Goal: Task Accomplishment & Management: Manage account settings

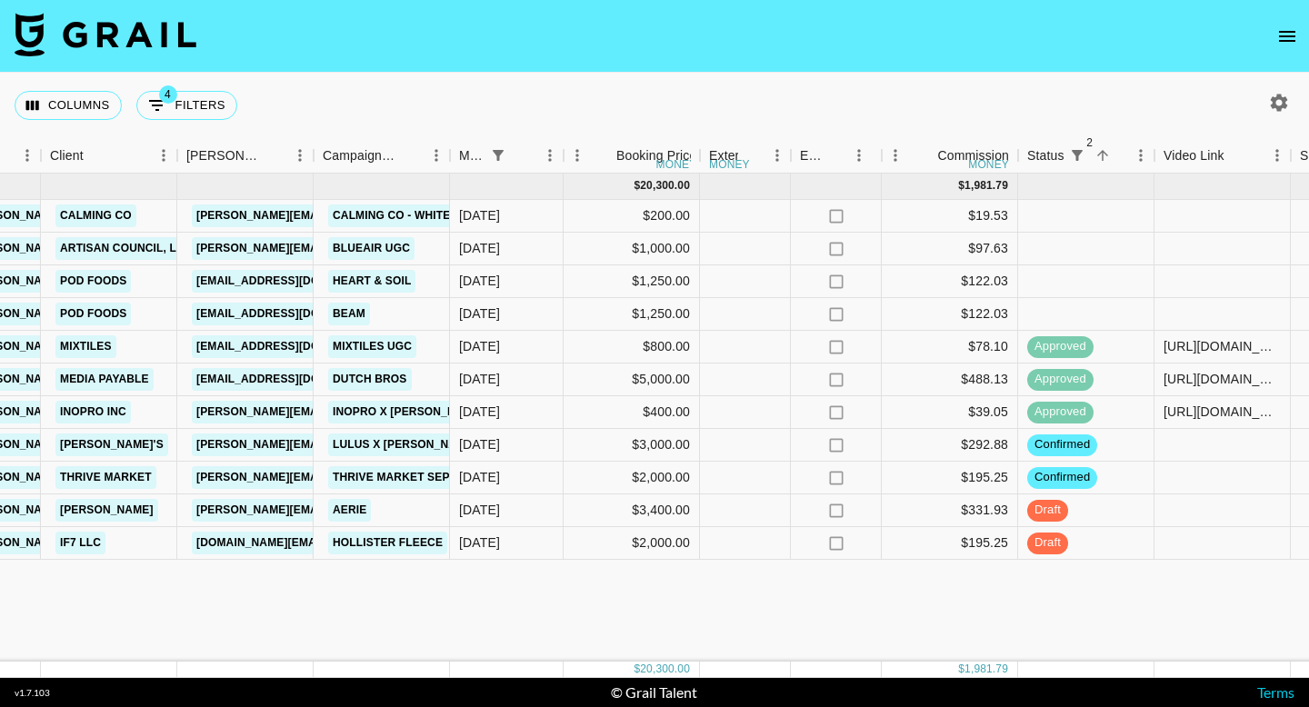
scroll to position [0, 560]
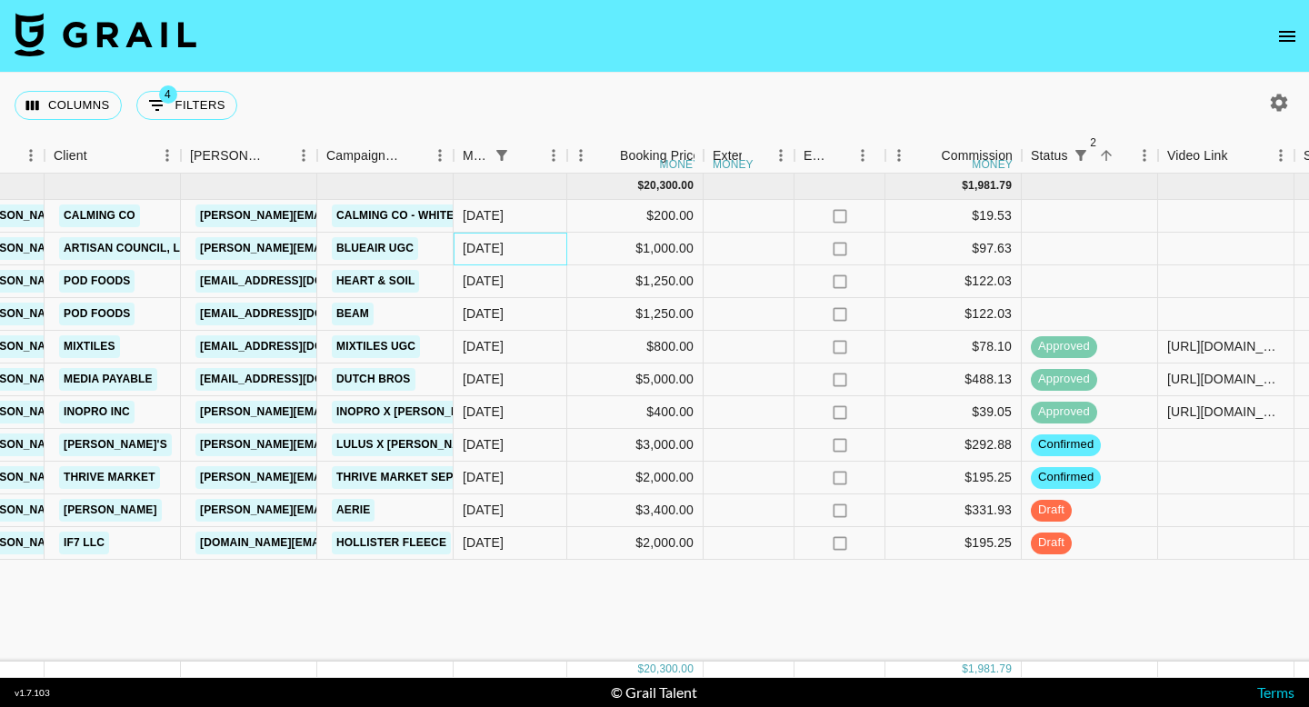
click at [533, 255] on div "[DATE]" at bounding box center [511, 249] width 114 height 33
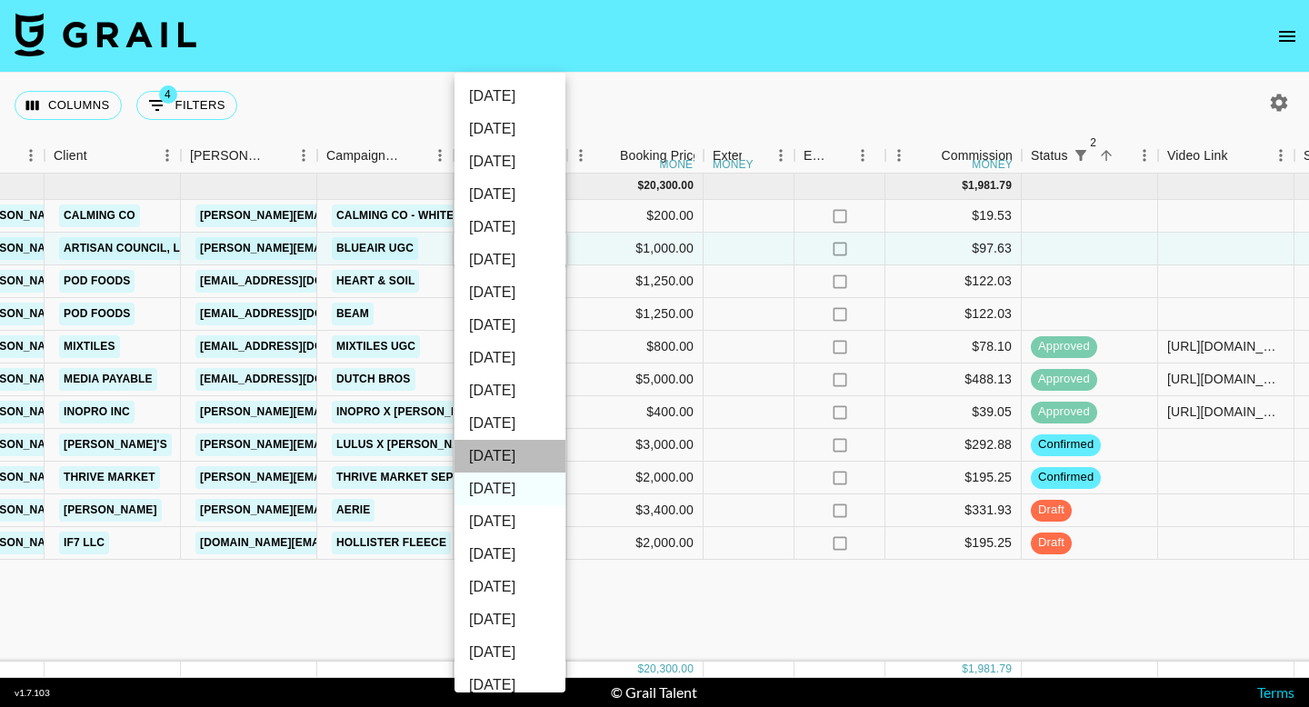
click at [514, 456] on li "[DATE]" at bounding box center [509, 456] width 111 height 33
type input "[DATE]"
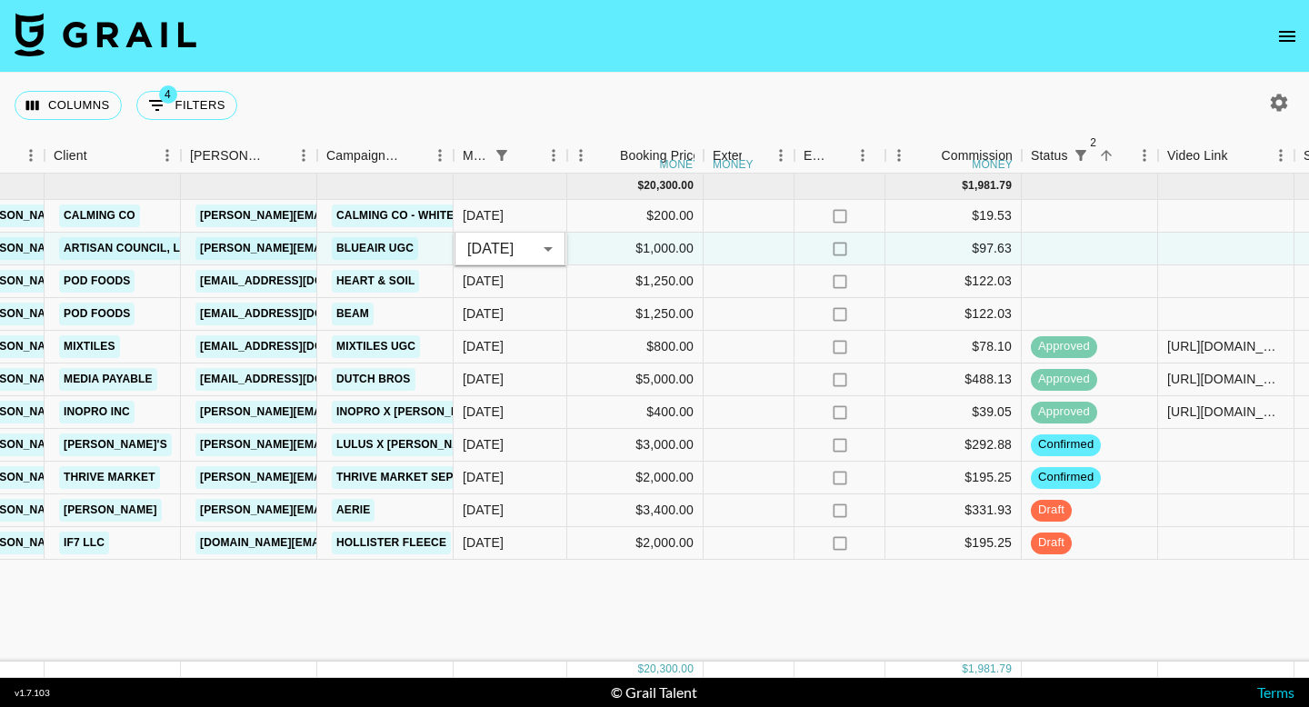
click at [522, 631] on div "[DATE] ( 11 ) $ 20,300.00 $ 1,981.79 recINBniwjKsTNS5T sarcar_ [PERSON_NAME][EM…" at bounding box center [880, 418] width 2881 height 488
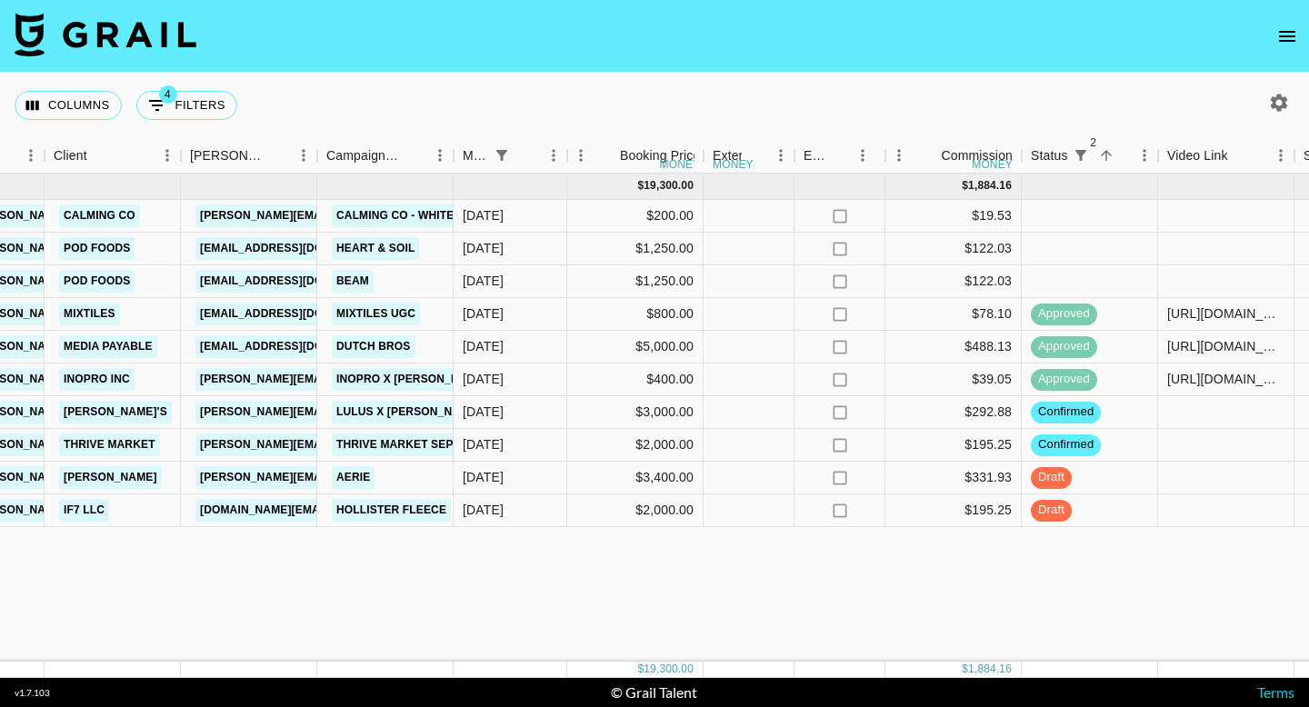
click at [962, 601] on div "[DATE] ( 10 ) $ 19,300.00 $ 1,884.16 recINBniwjKsTNS5T sarcar_ [PERSON_NAME][EM…" at bounding box center [880, 418] width 2881 height 488
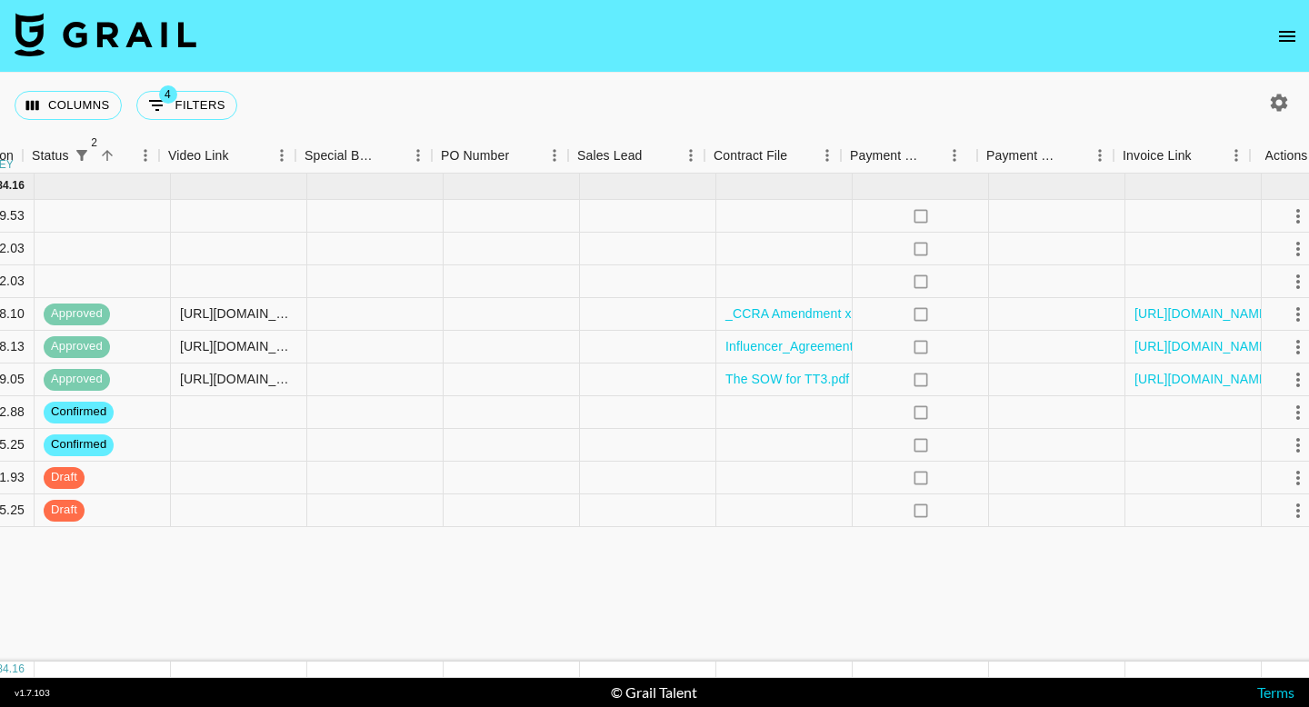
scroll to position [0, 1572]
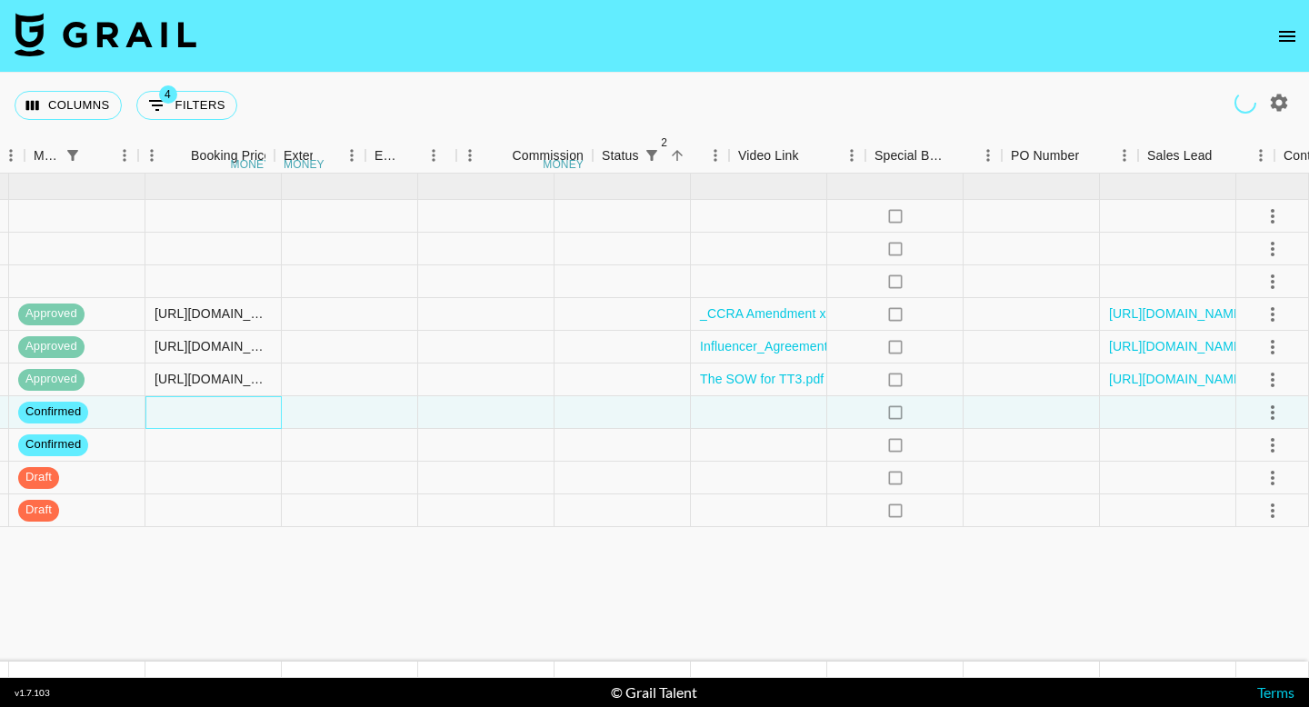
click at [282, 413] on div at bounding box center [213, 412] width 136 height 33
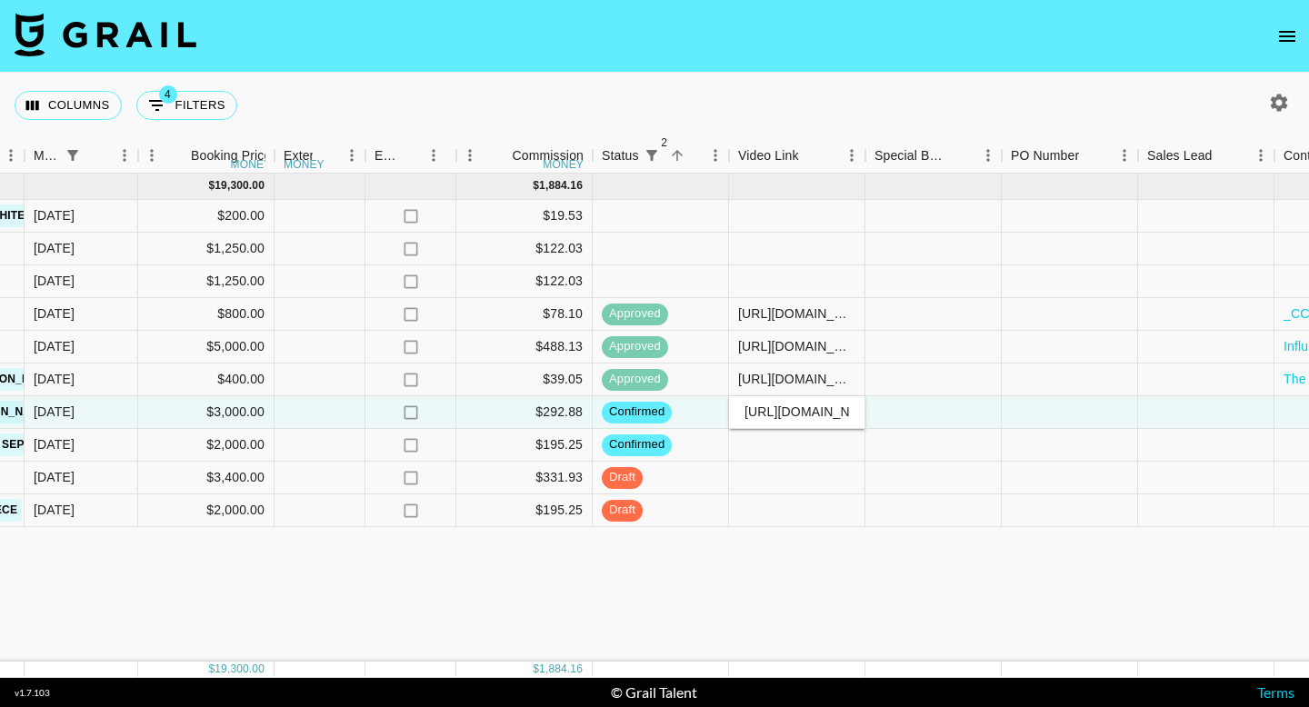
scroll to position [0, 358]
type input "[URL][DOMAIN_NAME]"
click at [793, 592] on div "[DATE] ( 10 ) $ 19,300.00 $ 1,884.16 recINBniwjKsTNS5T sarcar_ [PERSON_NAME][EM…" at bounding box center [451, 418] width 2881 height 488
click at [763, 593] on div "[DATE] ( 10 ) $ 19,300.00 $ 1,884.16 recINBniwjKsTNS5T sarcar_ [PERSON_NAME][EM…" at bounding box center [451, 418] width 2881 height 488
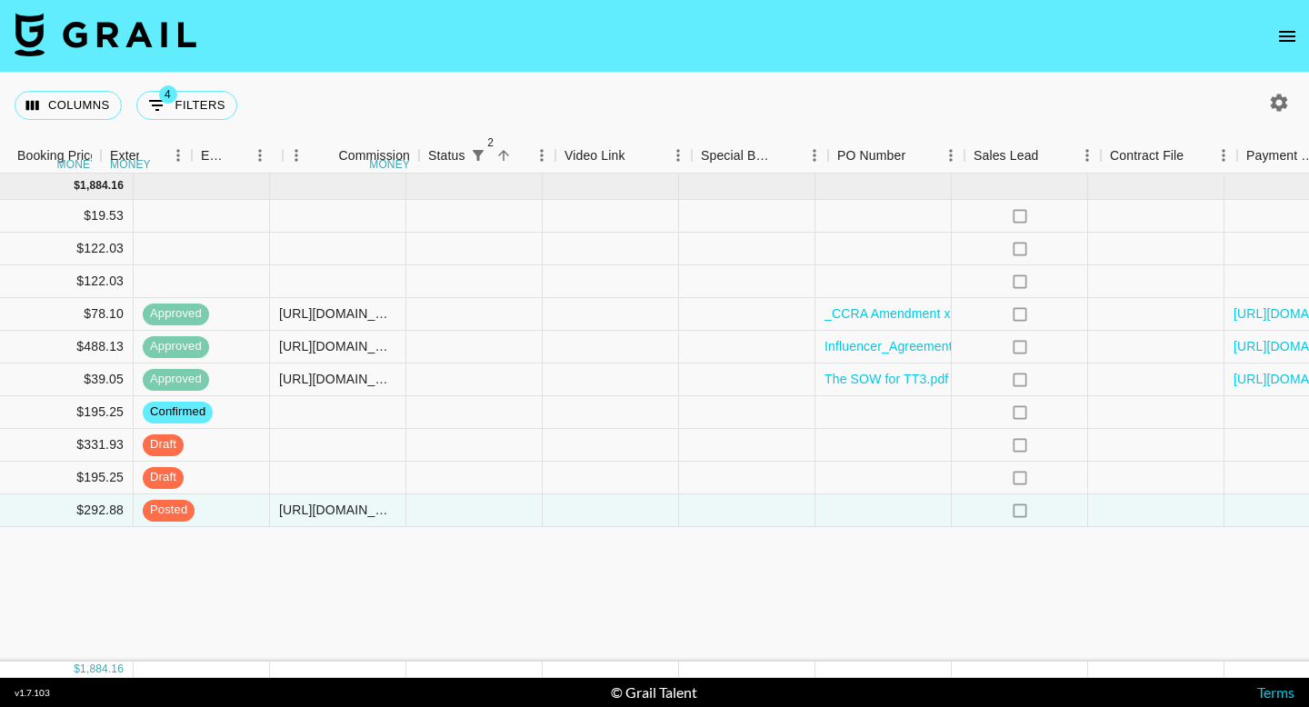
scroll to position [0, 1572]
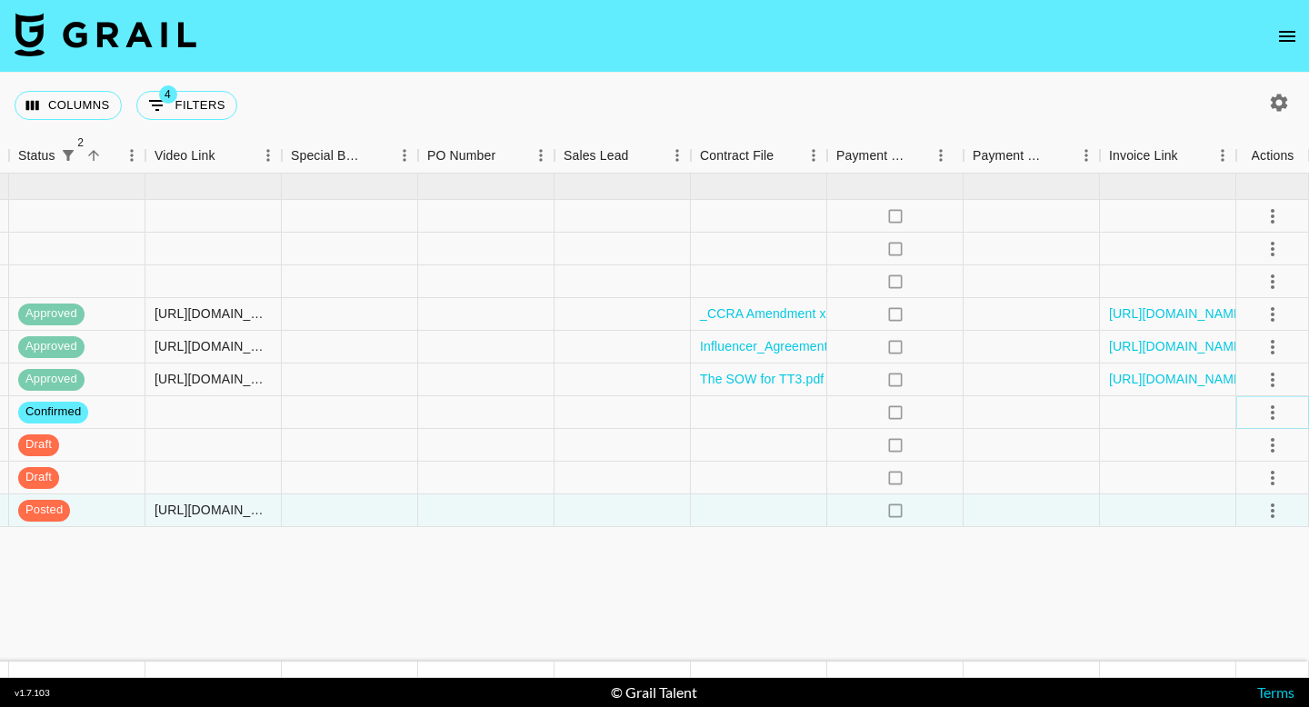
click at [1275, 413] on icon "select merge strategy" at bounding box center [1273, 413] width 22 height 22
click at [1259, 509] on li "Draft Created" at bounding box center [1250, 517] width 118 height 33
click at [1271, 249] on icon "select merge strategy" at bounding box center [1273, 249] width 4 height 15
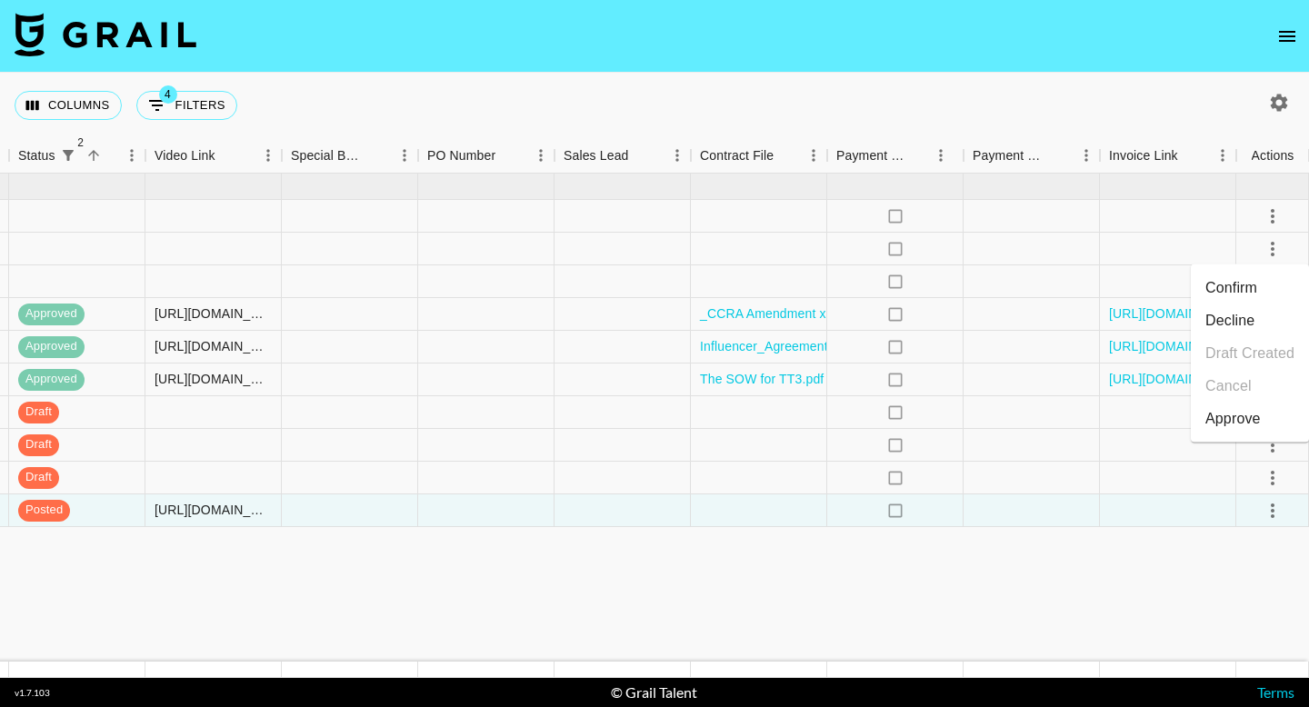
click at [1262, 288] on li "Confirm" at bounding box center [1250, 288] width 118 height 33
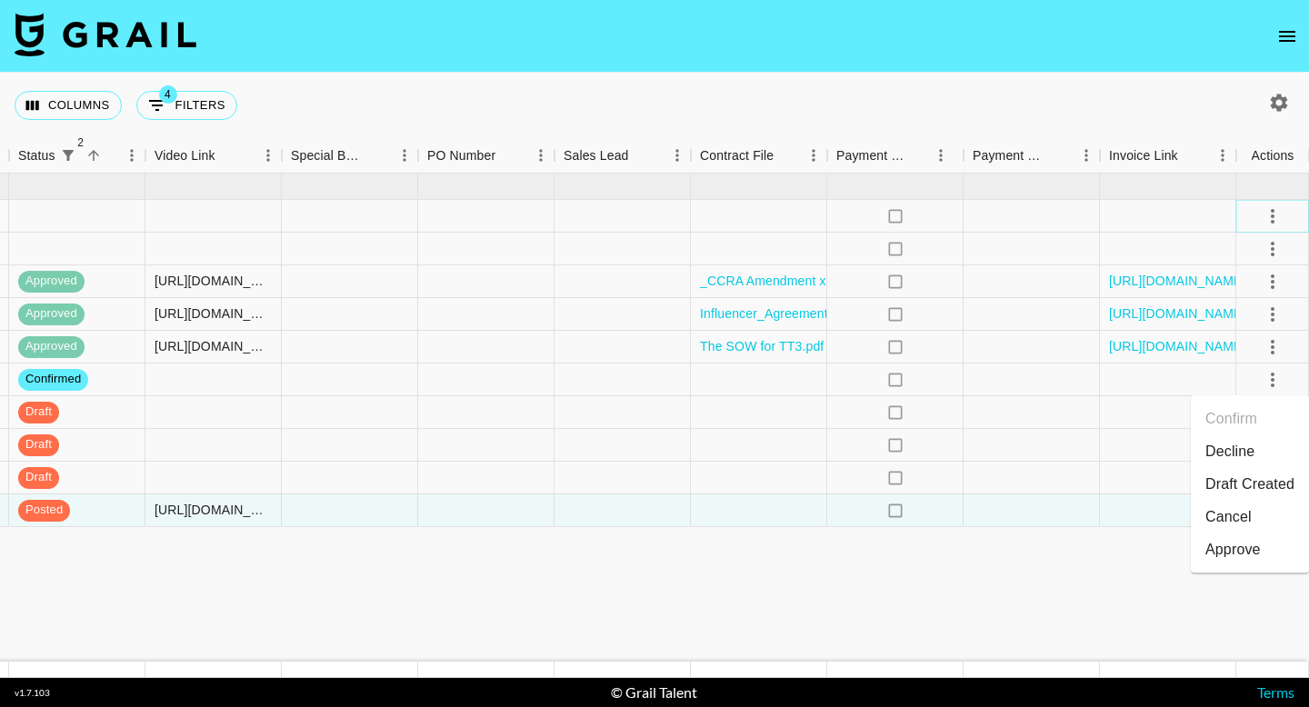
click at [1271, 218] on icon "select merge strategy" at bounding box center [1273, 216] width 22 height 22
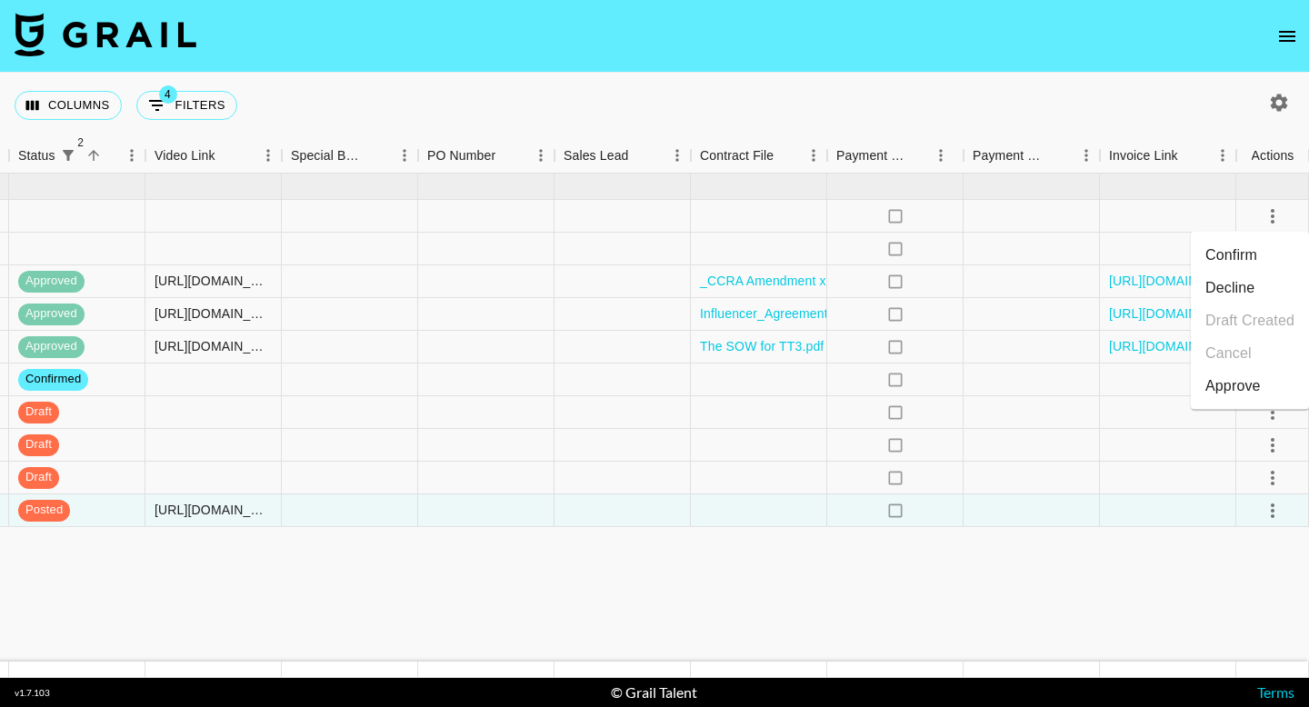
click at [1276, 259] on li "Confirm" at bounding box center [1250, 255] width 118 height 33
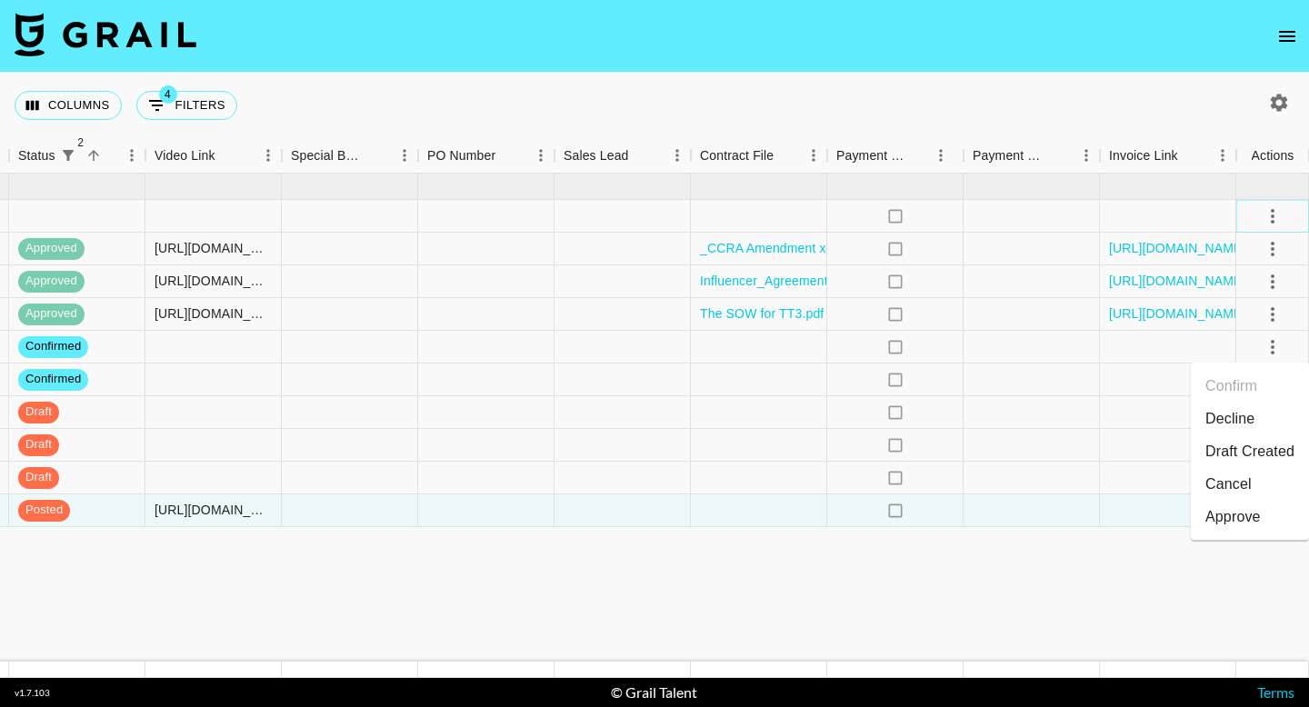
click at [1273, 217] on icon "select merge strategy" at bounding box center [1273, 216] width 22 height 22
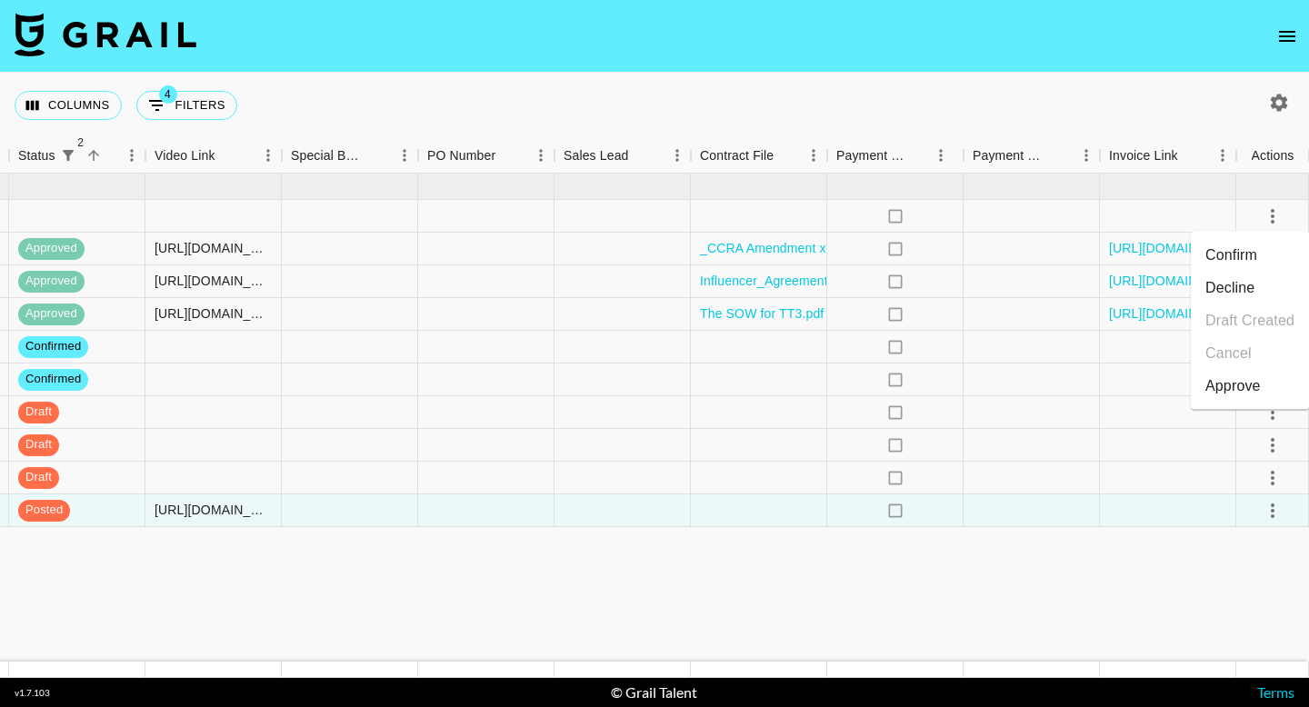
click at [1273, 258] on li "Confirm" at bounding box center [1250, 255] width 118 height 33
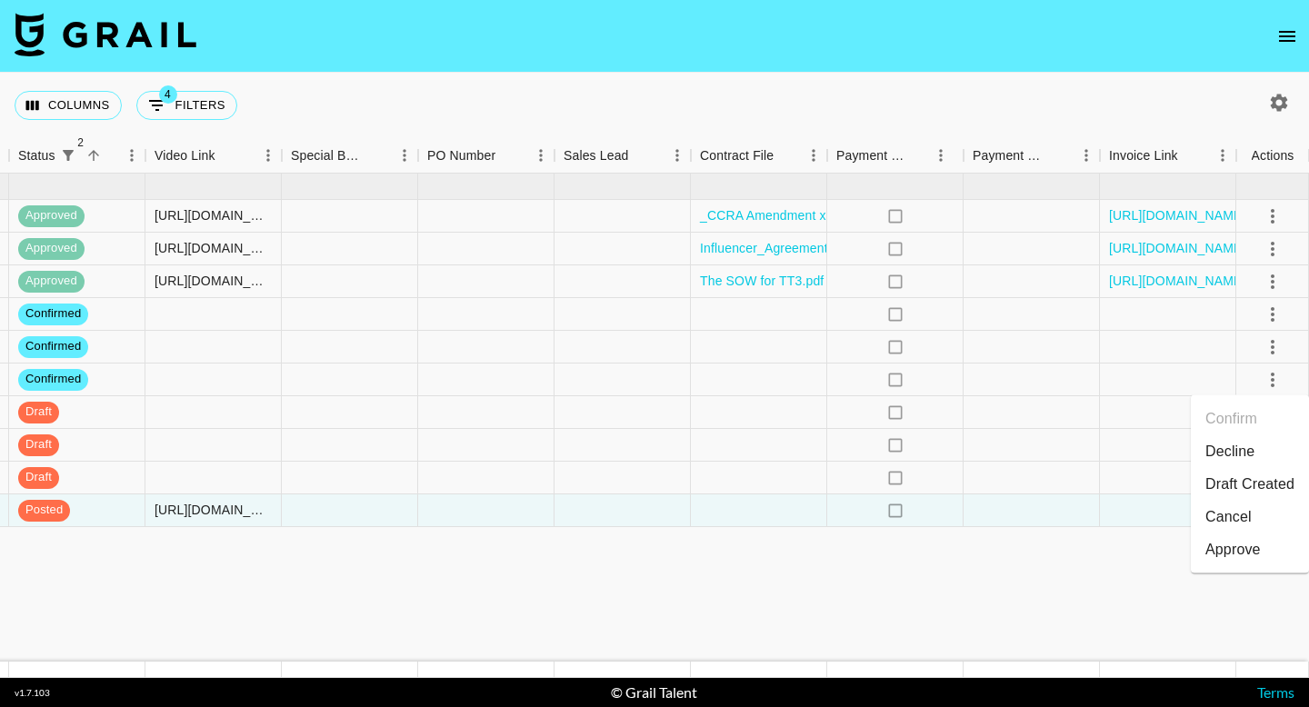
click at [1273, 314] on icon "select merge strategy" at bounding box center [1273, 314] width 4 height 15
click at [1264, 415] on li "Draft Created" at bounding box center [1250, 419] width 118 height 33
click at [1270, 316] on icon "select merge strategy" at bounding box center [1273, 315] width 22 height 22
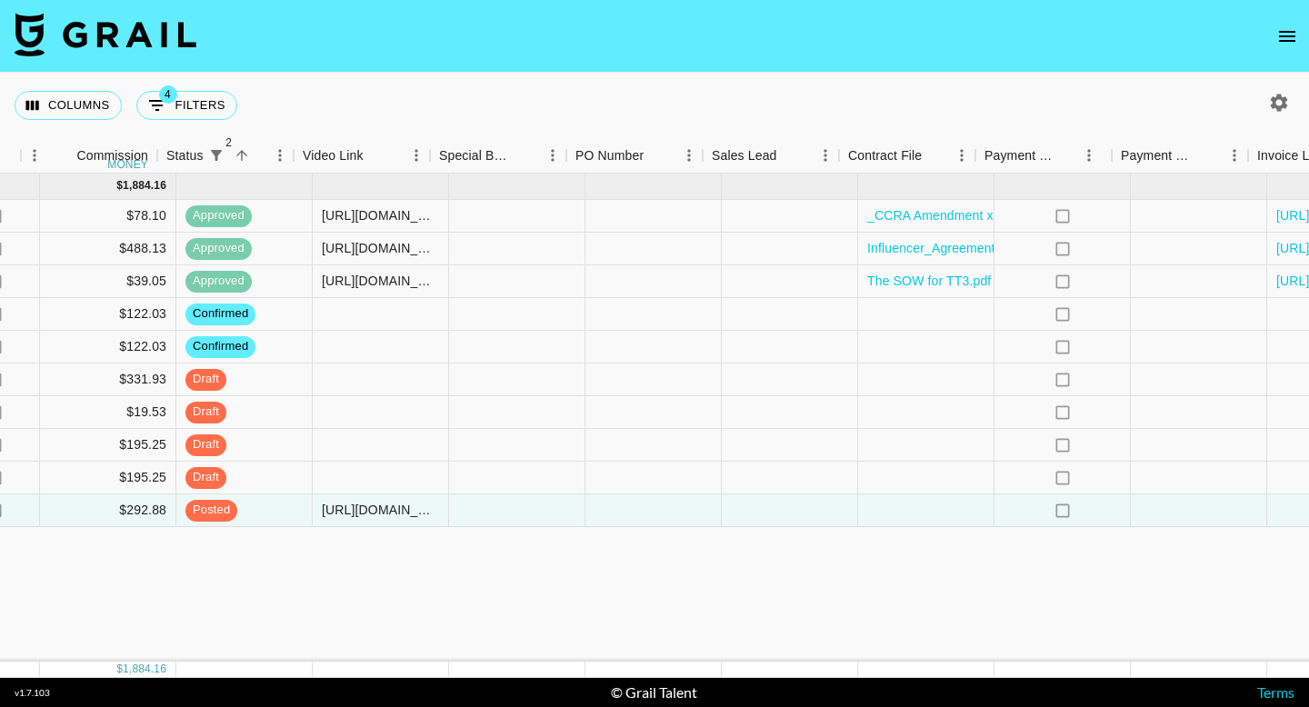
scroll to position [0, 1424]
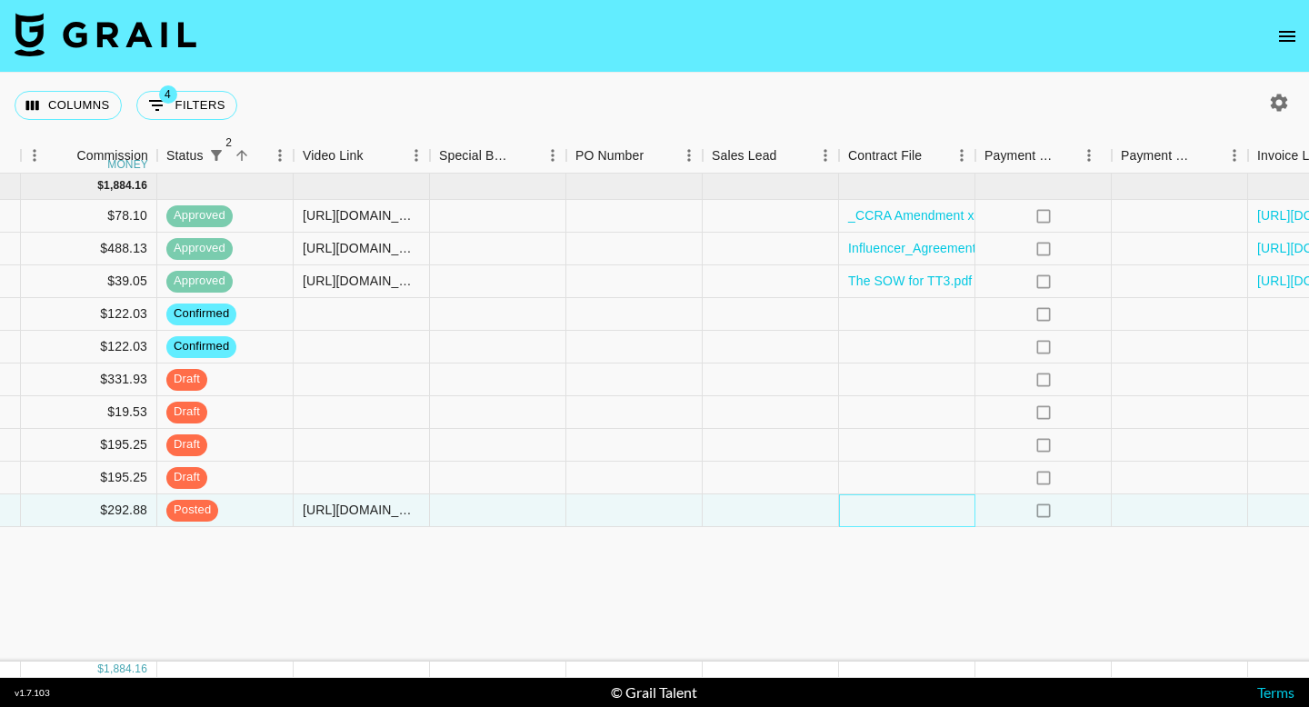
click at [879, 505] on div at bounding box center [907, 510] width 136 height 33
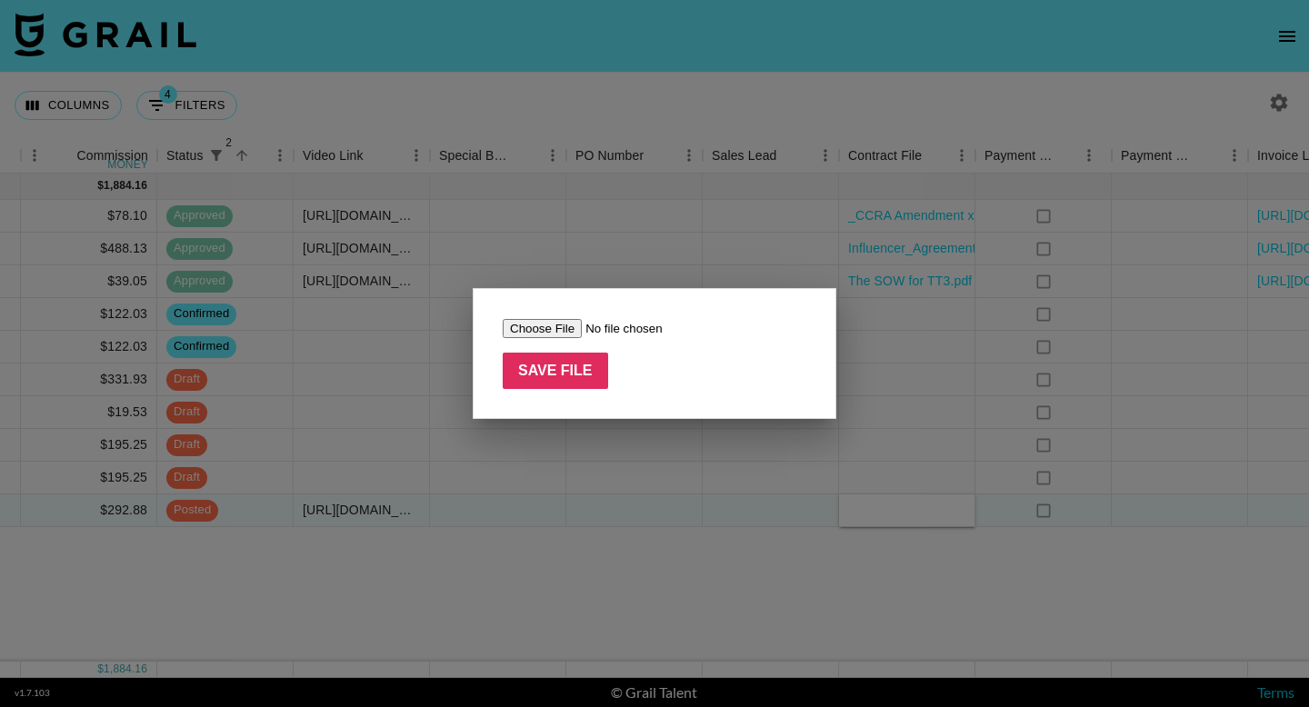
click at [551, 322] on input "file" at bounding box center [618, 328] width 230 height 19
click at [572, 374] on input "Save File" at bounding box center [555, 371] width 105 height 36
click at [542, 374] on input "Save File" at bounding box center [555, 371] width 105 height 36
click at [557, 335] on input "file" at bounding box center [618, 328] width 230 height 19
type input "C:\fakepath\[PERSON_NAME] Influencer Authorization Agreement for Lulus.docx"
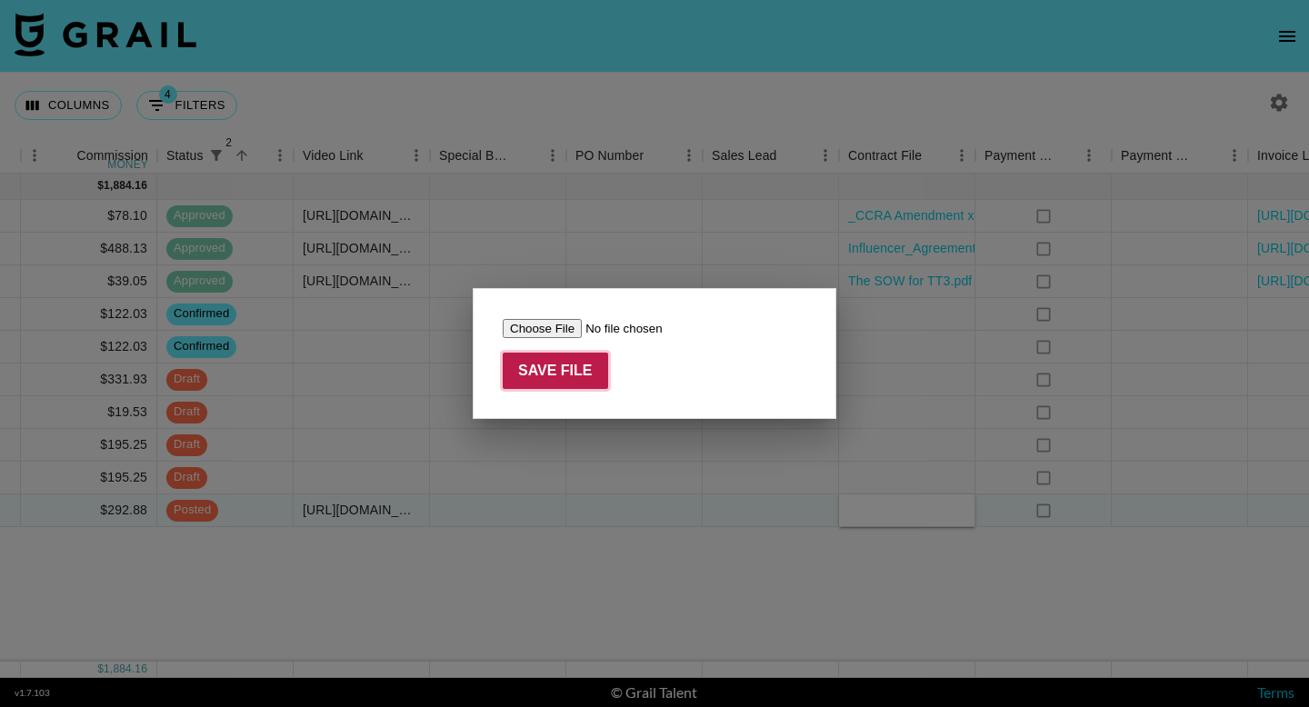
click at [557, 367] on input "Save File" at bounding box center [555, 371] width 105 height 36
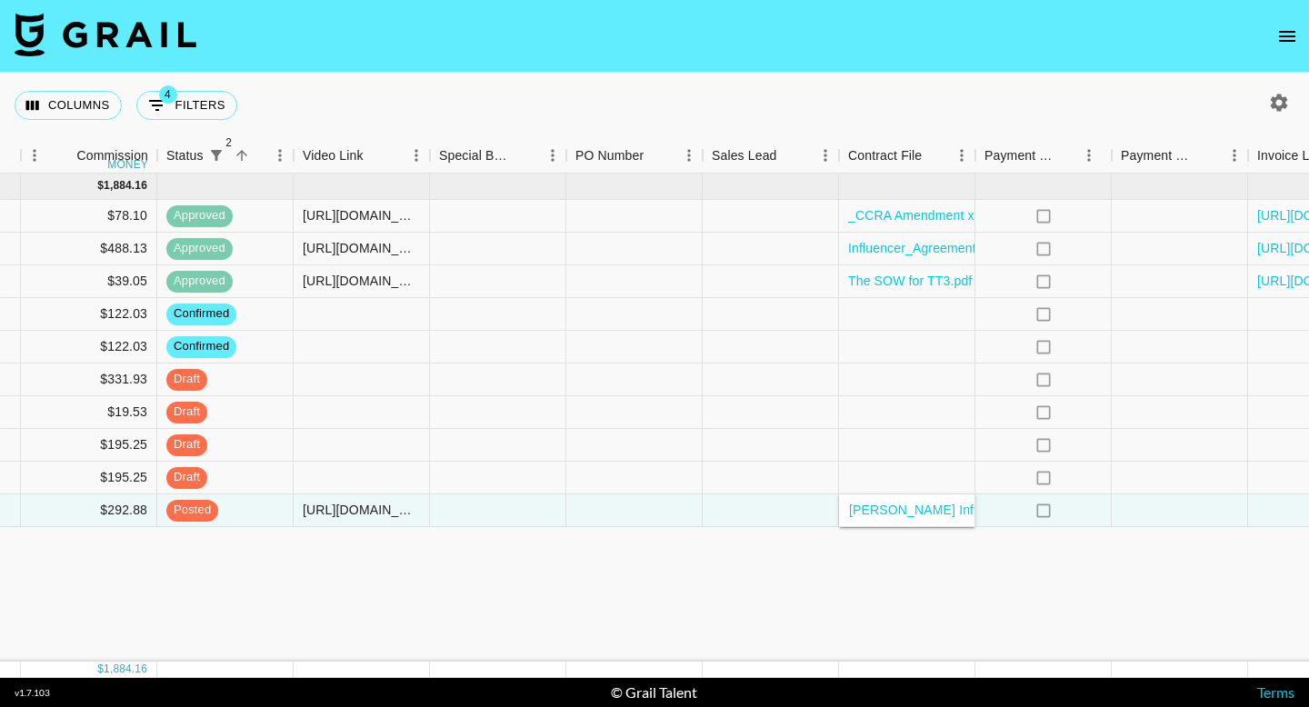
click at [915, 594] on div "[DATE] ( 10 ) $ 19,300.00 $ 1,884.16 rec6Ulo81LcdNqtfJ kenzieanderson15 [EMAIL_…" at bounding box center [16, 418] width 2881 height 488
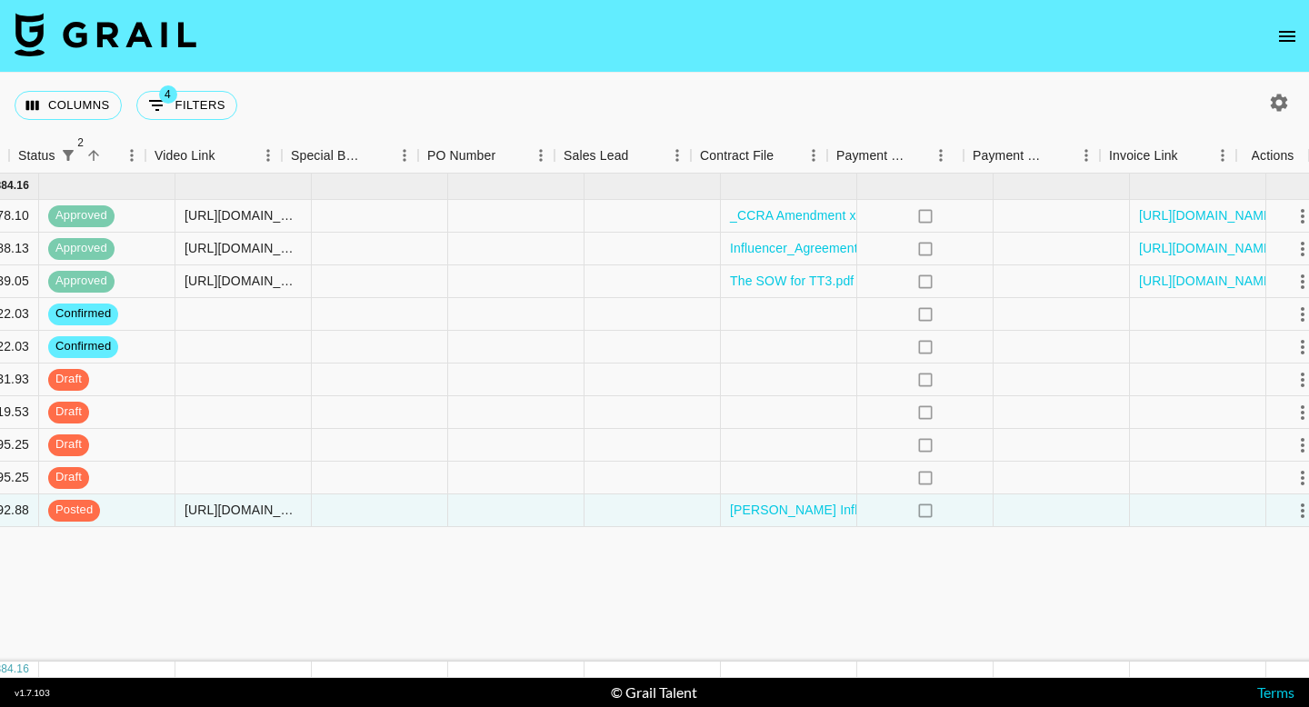
scroll to position [0, 1572]
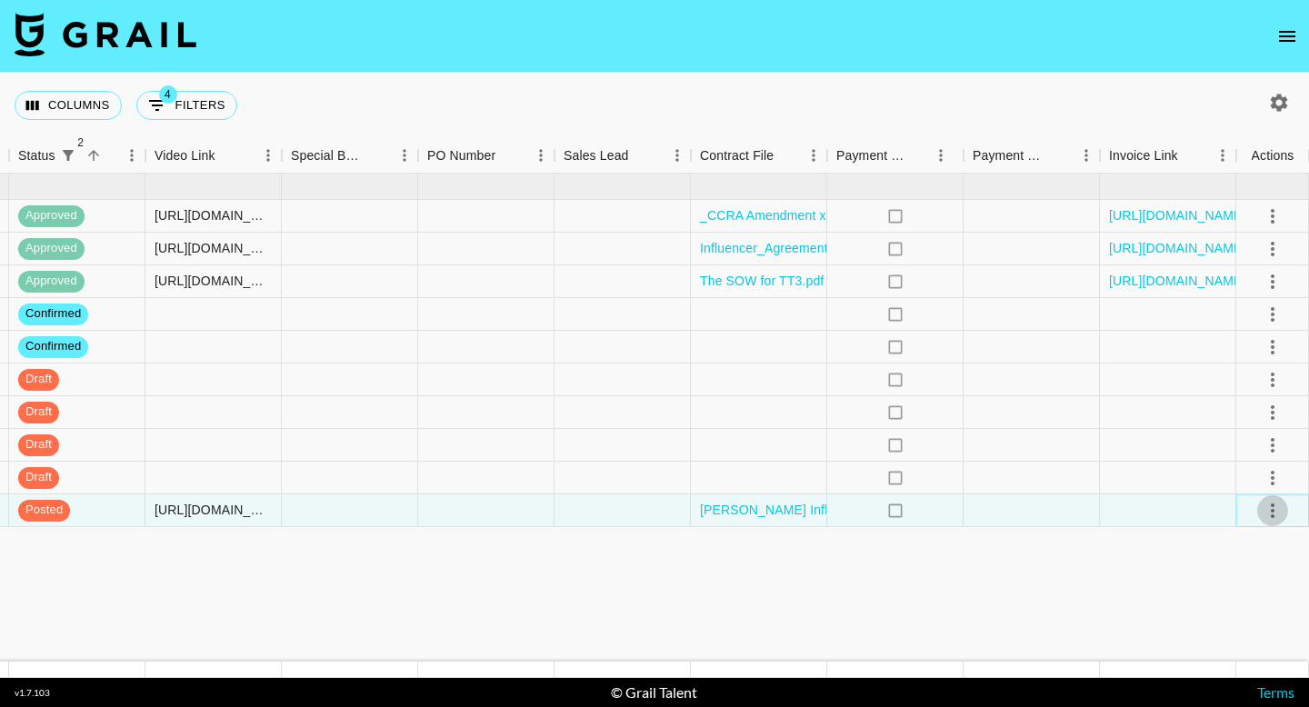
click at [1271, 508] on icon "select merge strategy" at bounding box center [1273, 511] width 22 height 22
click at [1241, 678] on div "Approve" at bounding box center [1232, 681] width 55 height 22
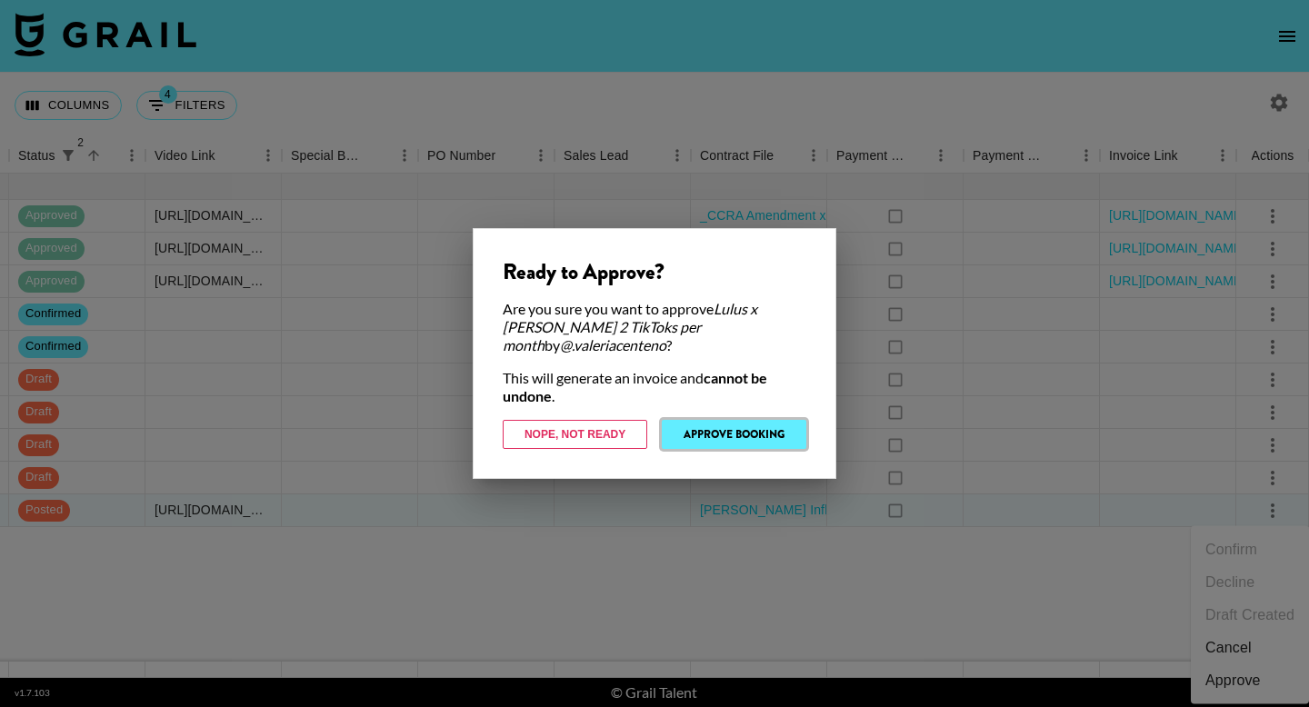
click at [763, 434] on button "Approve Booking" at bounding box center [734, 434] width 145 height 29
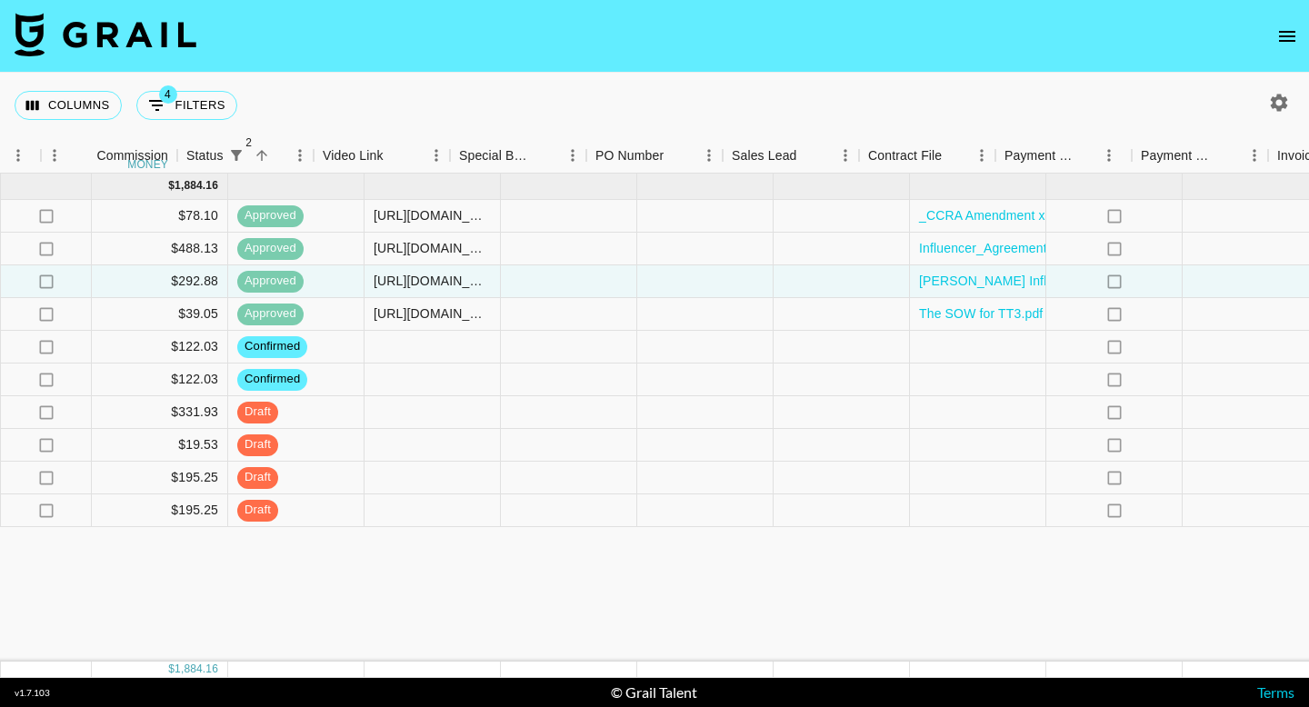
scroll to position [0, 1449]
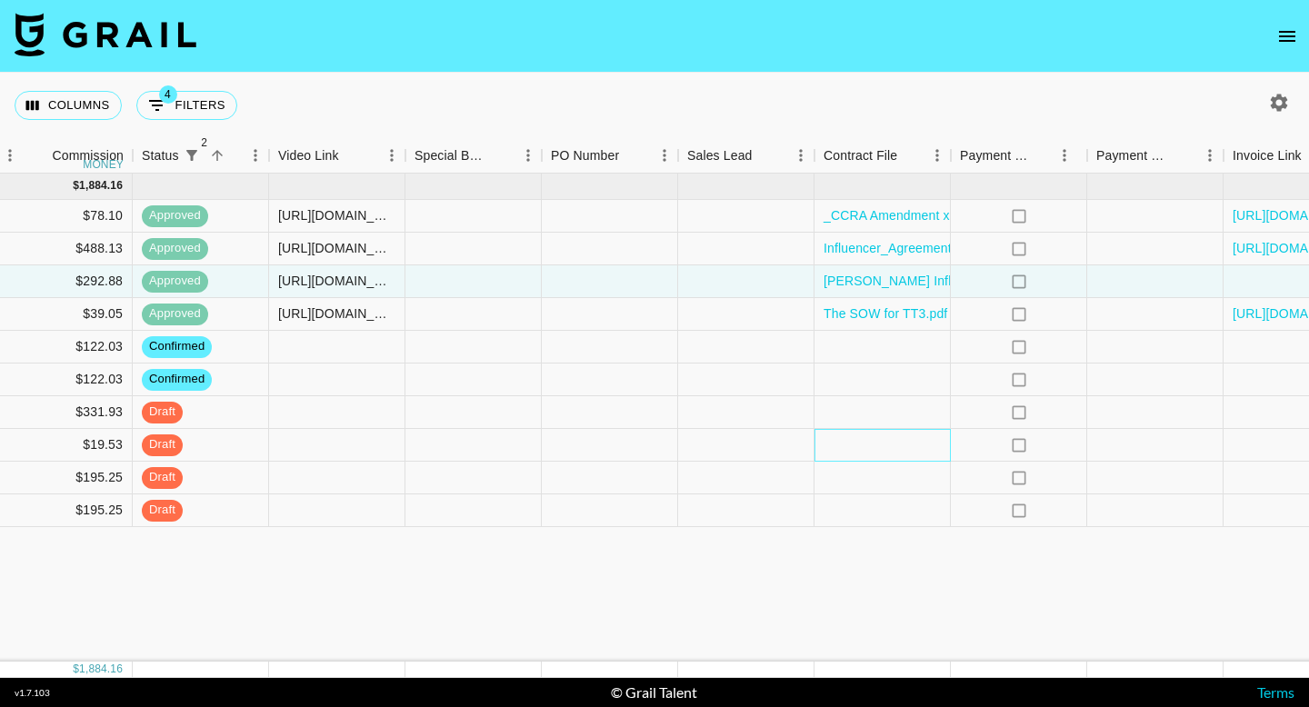
click at [888, 444] on div at bounding box center [882, 445] width 136 height 33
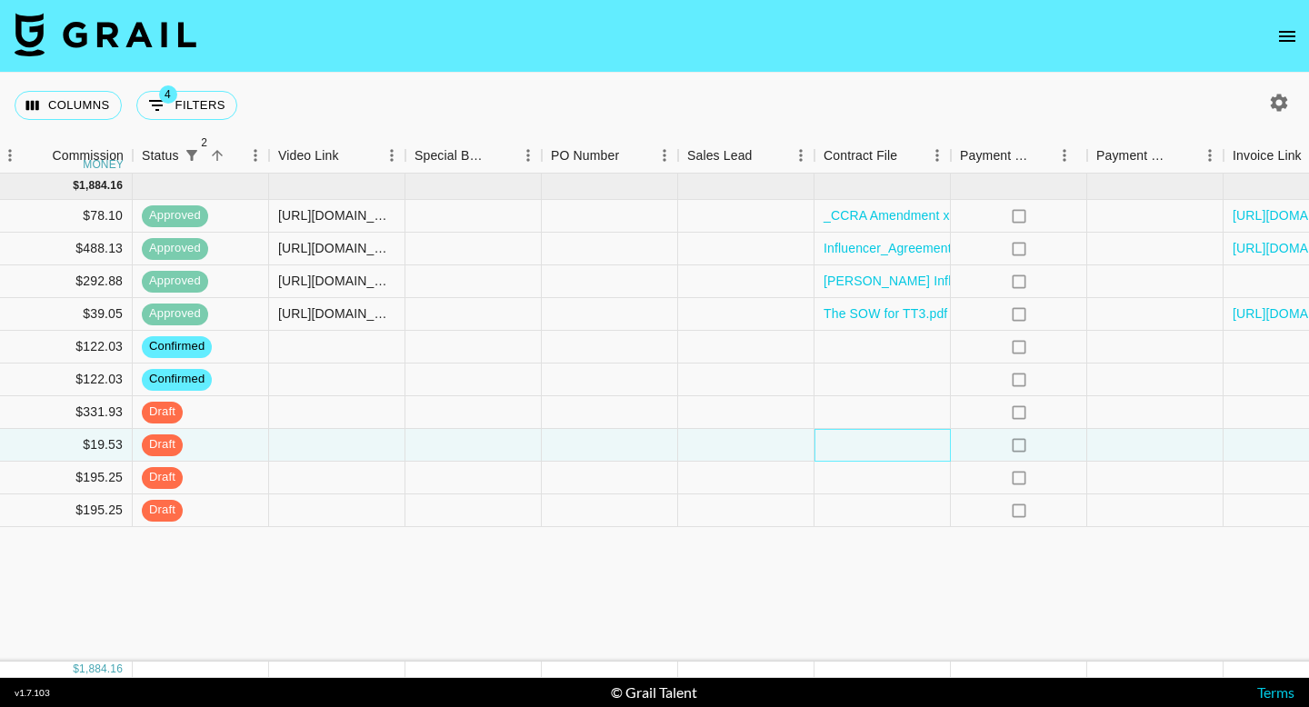
click at [888, 444] on div at bounding box center [882, 445] width 136 height 33
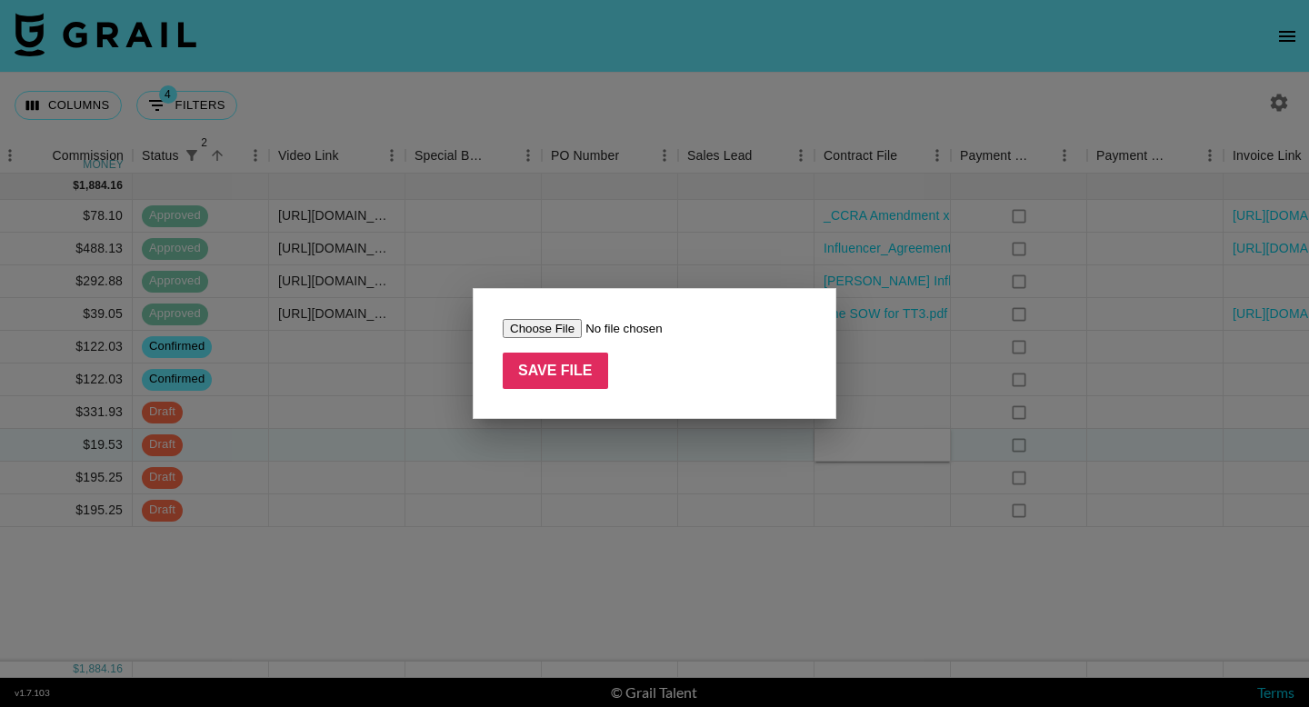
click at [888, 444] on div at bounding box center [654, 353] width 1309 height 707
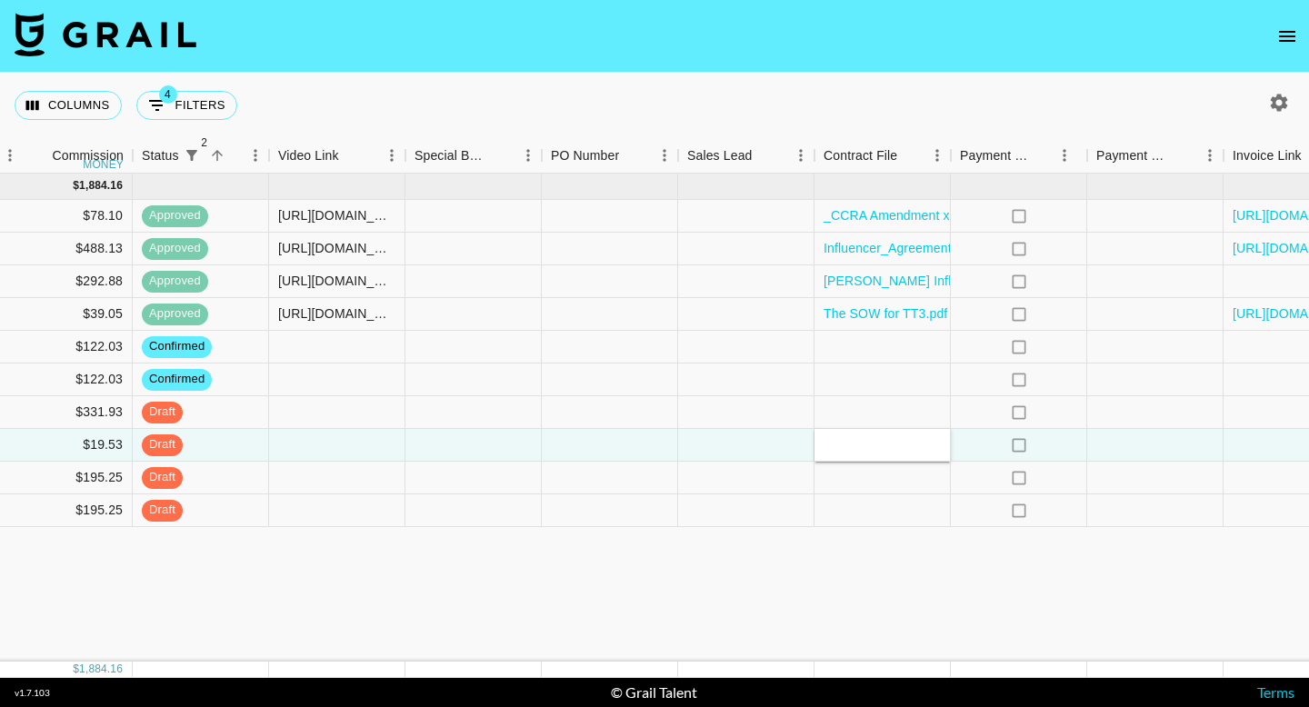
click at [844, 449] on div at bounding box center [882, 445] width 136 height 33
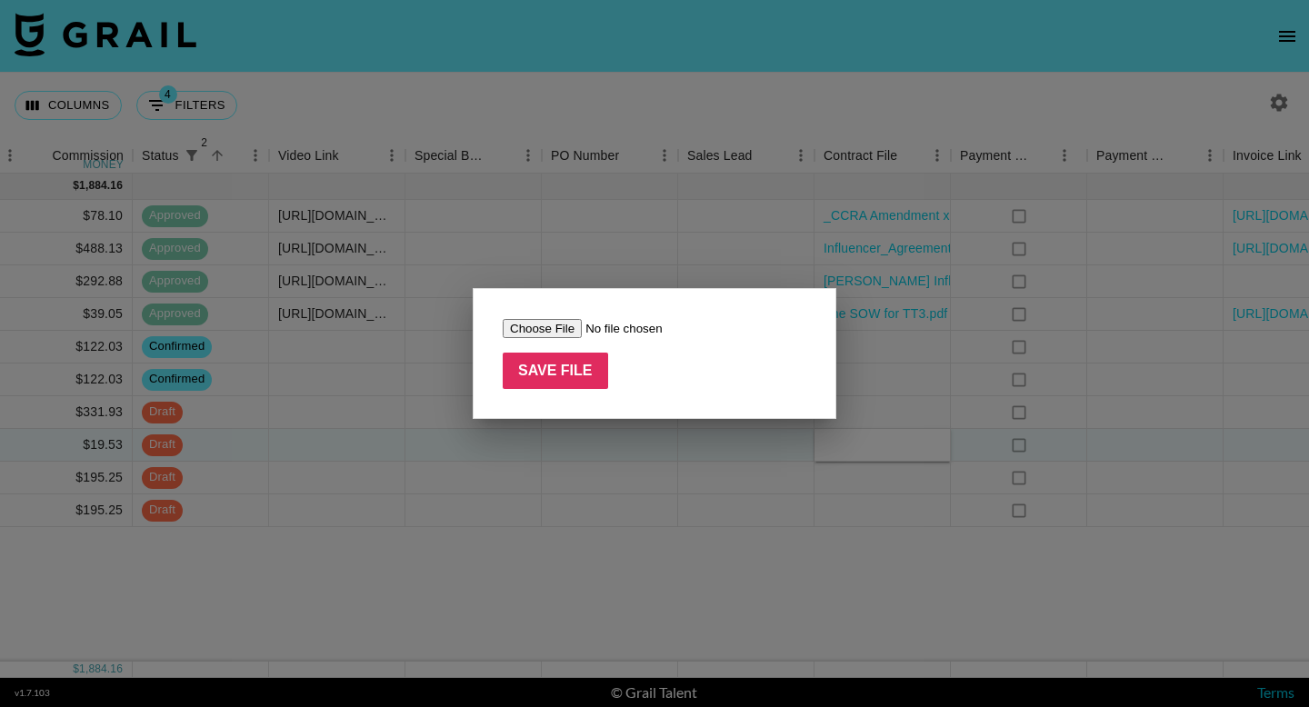
click at [551, 330] on input "file" at bounding box center [618, 328] width 230 height 19
click at [554, 373] on input "Save File" at bounding box center [555, 371] width 105 height 36
click at [553, 374] on input "Save File" at bounding box center [555, 371] width 105 height 36
click at [537, 326] on input "file" at bounding box center [618, 328] width 230 height 19
type input "C:\fakepath\_FORMAL_COLLABORATION_AGREEMENT_Smile&Shine- sarcar_-_TikTok .docx.…"
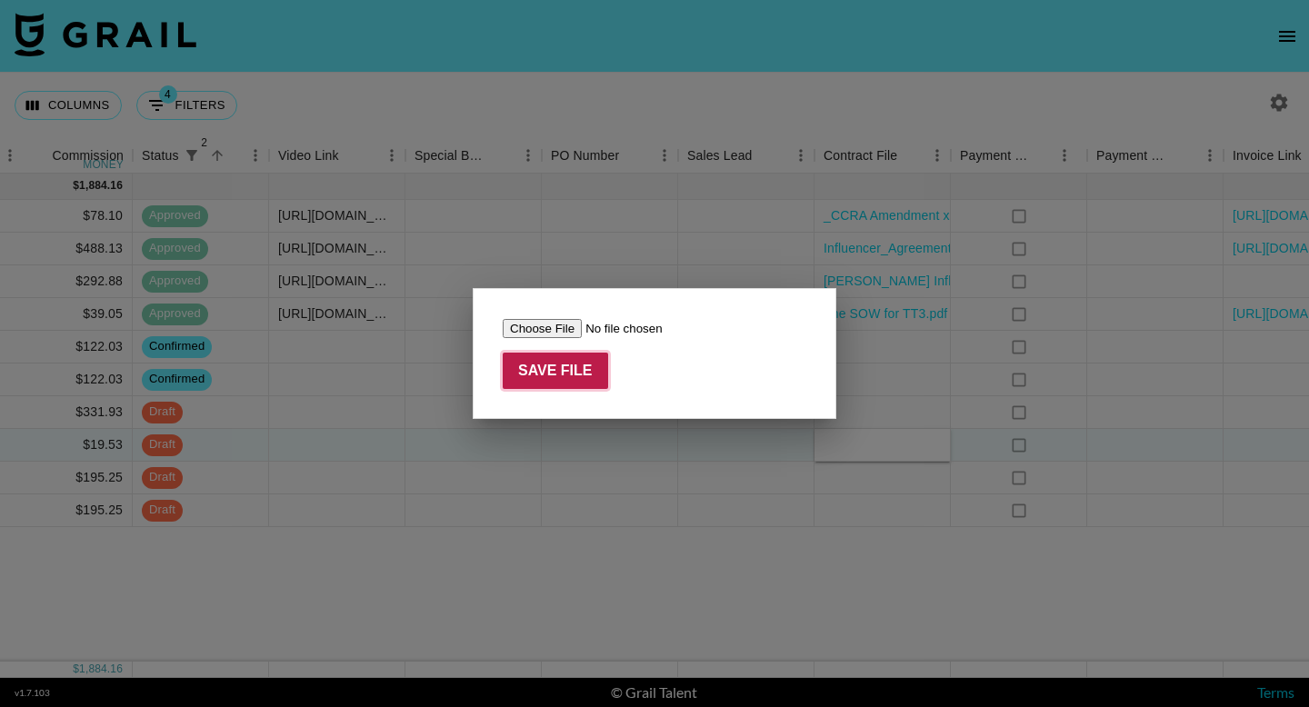
click at [531, 370] on input "Save File" at bounding box center [555, 371] width 105 height 36
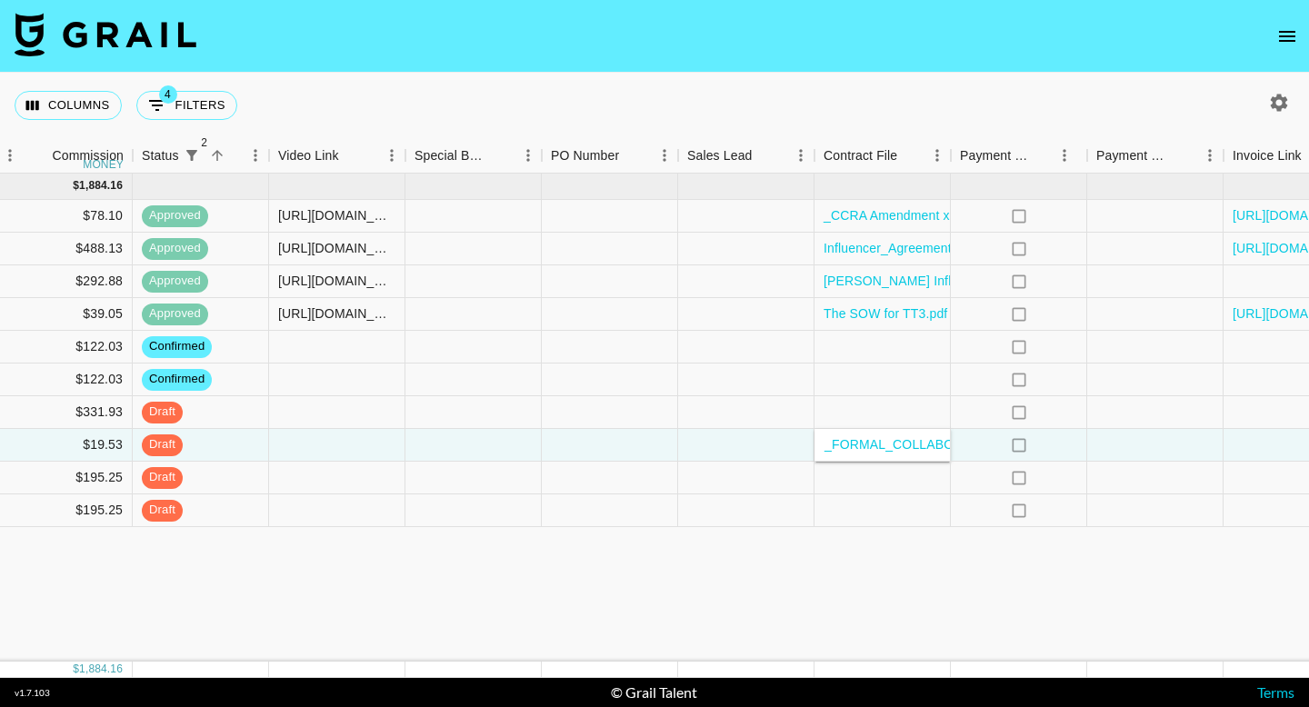
click at [325, 447] on div at bounding box center [337, 445] width 136 height 33
type input "[URL][DOMAIN_NAME]"
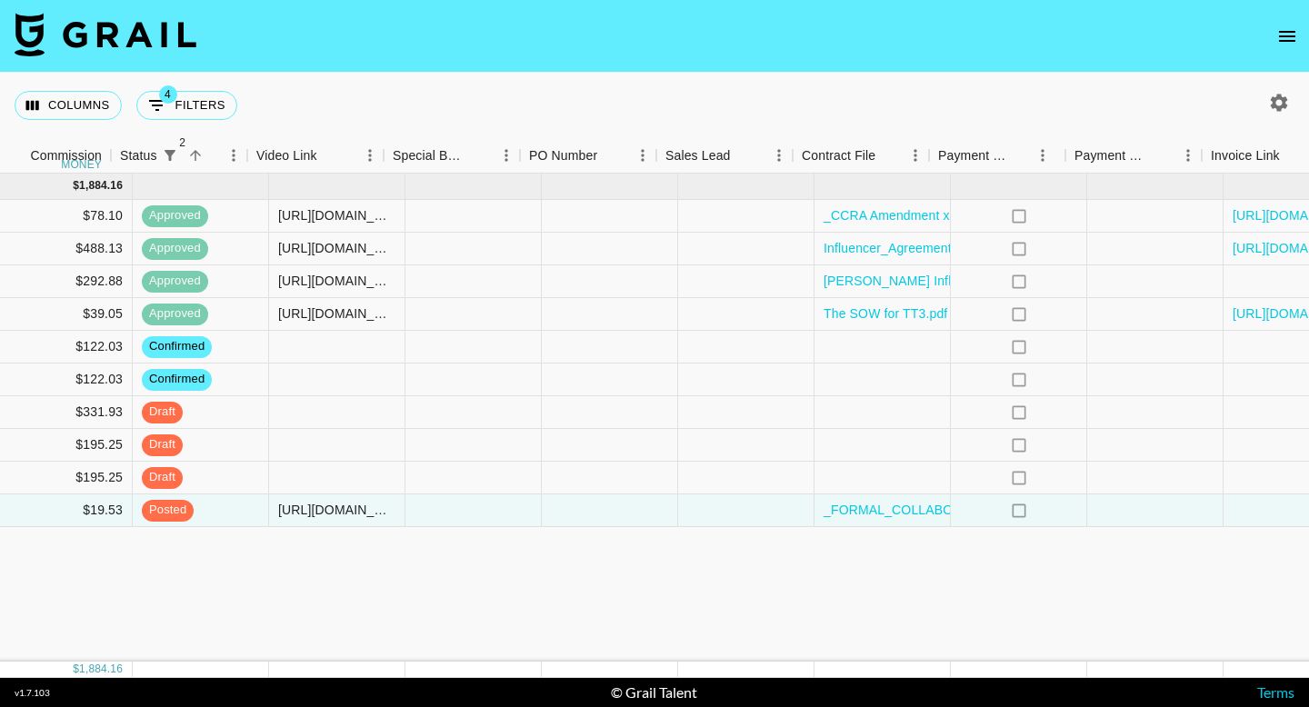
scroll to position [0, 1572]
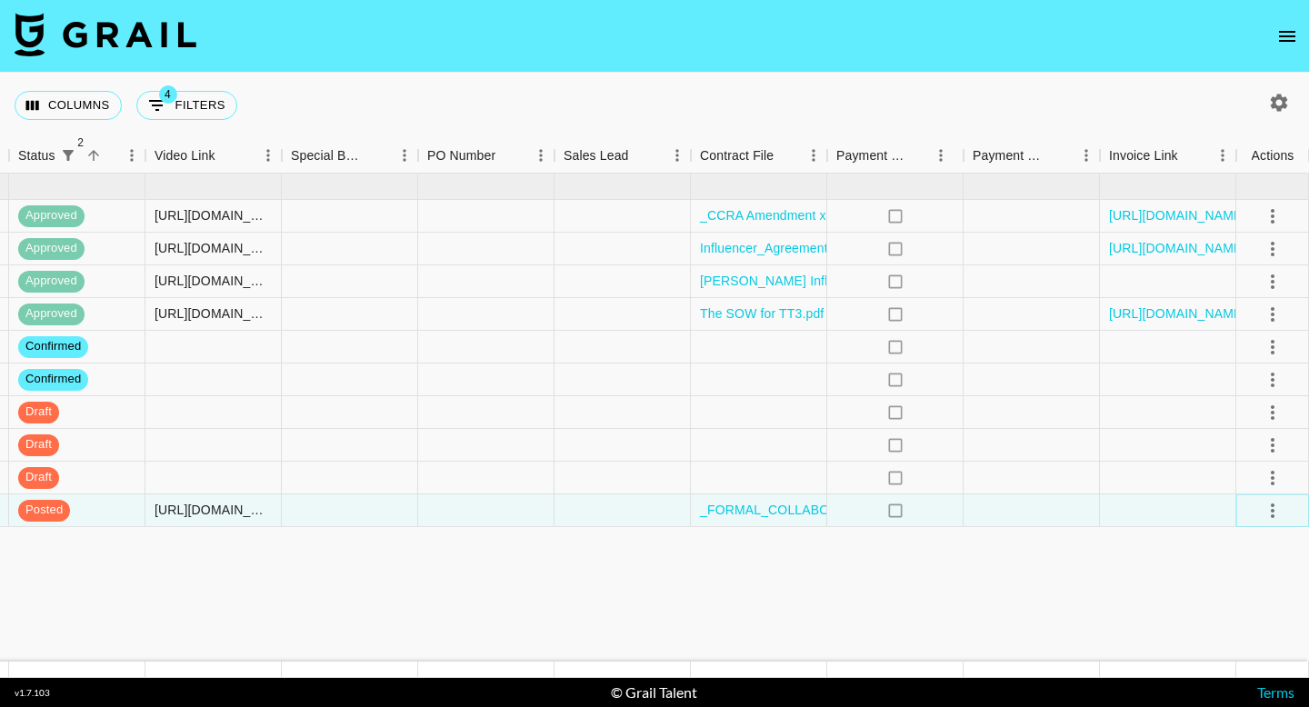
click at [1265, 510] on icon "select merge strategy" at bounding box center [1273, 511] width 22 height 22
click at [1262, 674] on li "Approve" at bounding box center [1250, 680] width 118 height 33
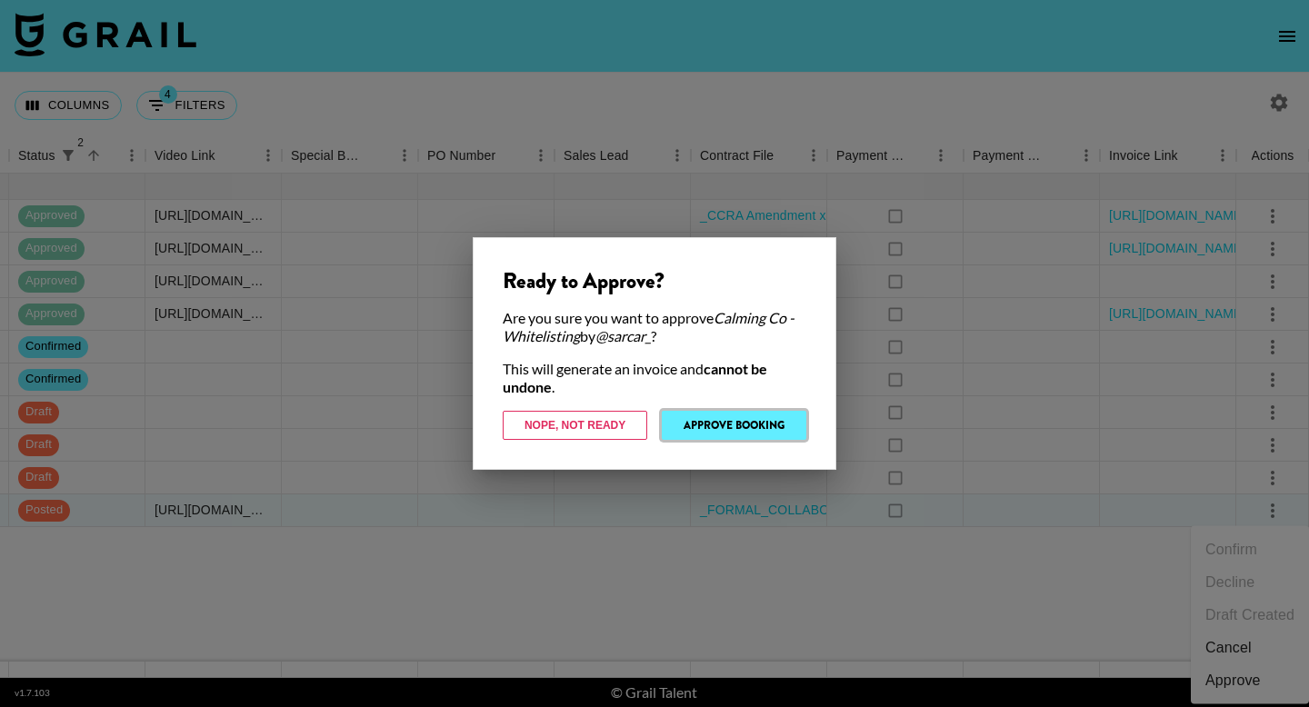
click at [757, 431] on button "Approve Booking" at bounding box center [734, 425] width 145 height 29
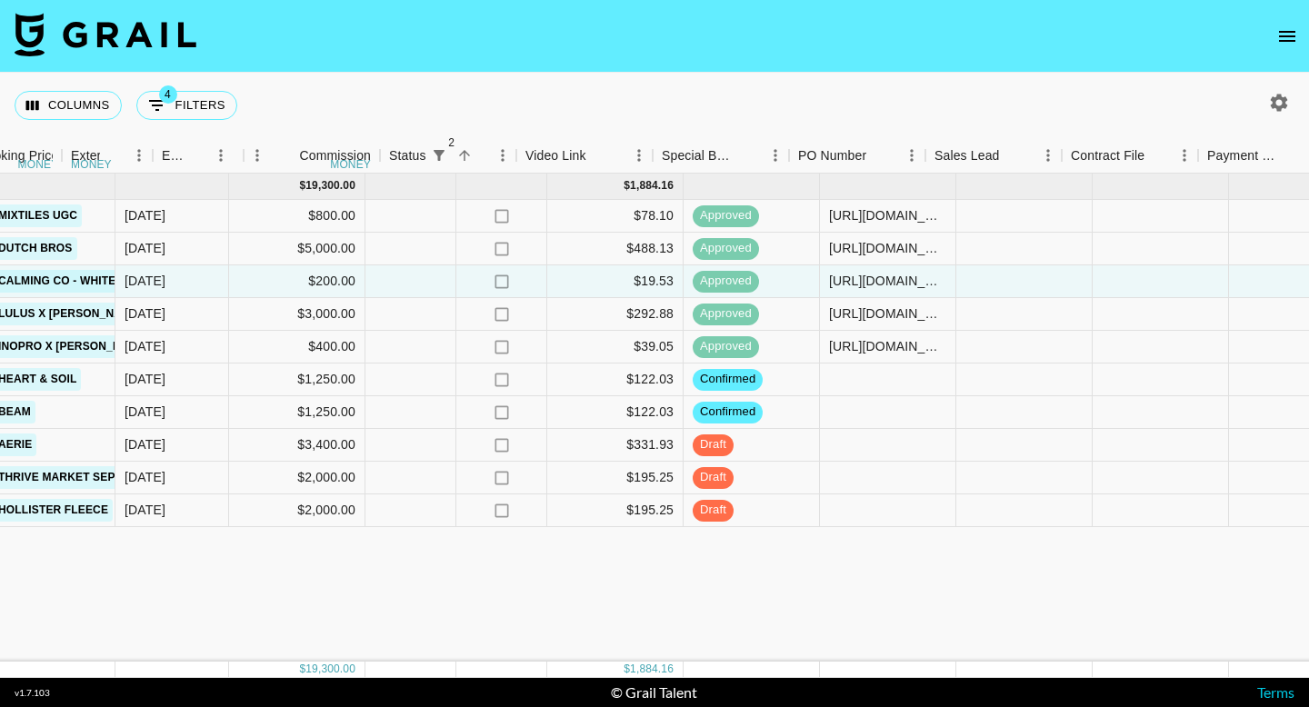
scroll to position [0, 1383]
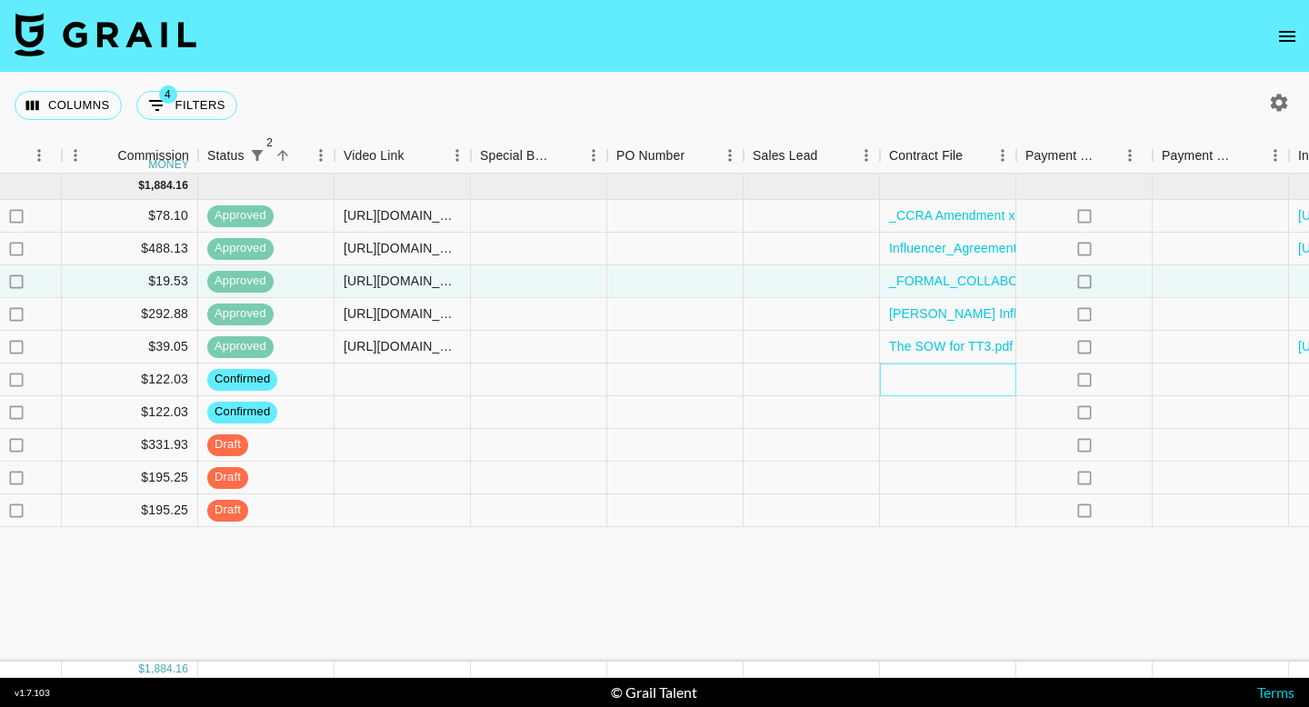
click at [919, 382] on div at bounding box center [948, 380] width 136 height 33
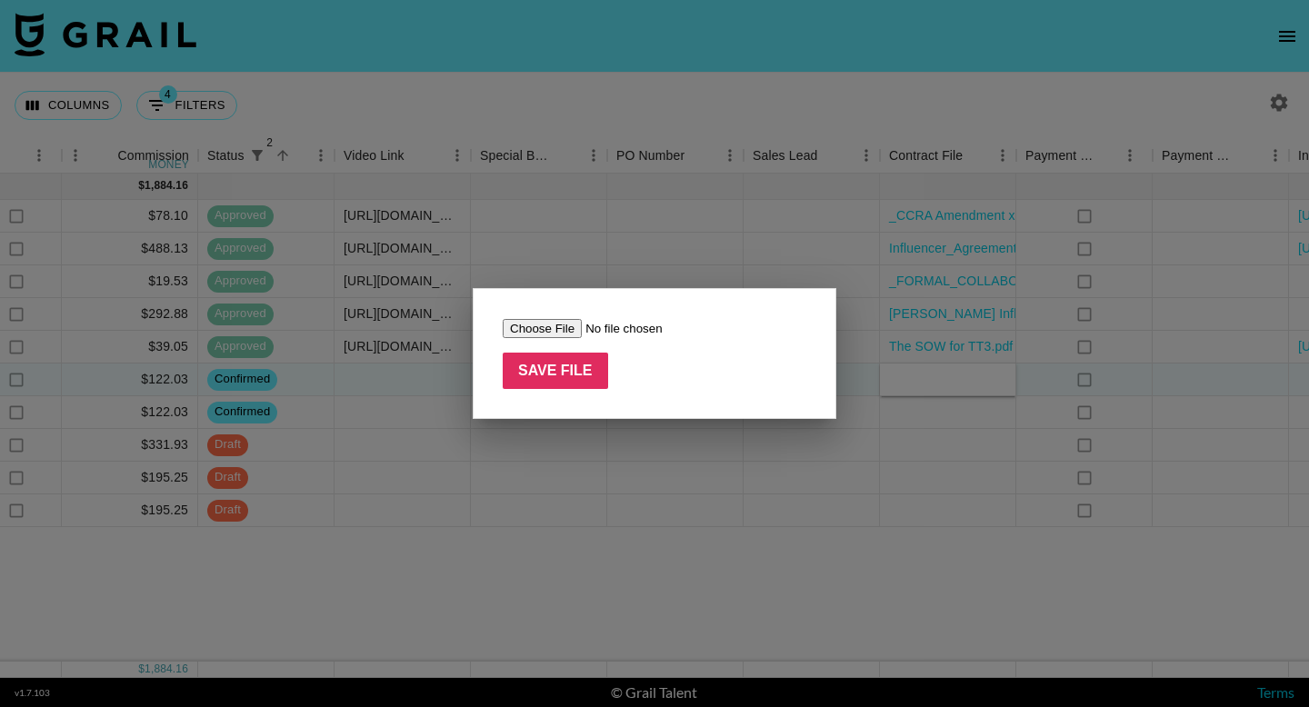
click at [535, 324] on input "file" at bounding box center [618, 328] width 230 height 19
type input "C:\fakepath\Influencer Agreement - Collaboration with [PERSON_NAME] for Heart &…"
click at [572, 379] on input "Save File" at bounding box center [555, 371] width 105 height 36
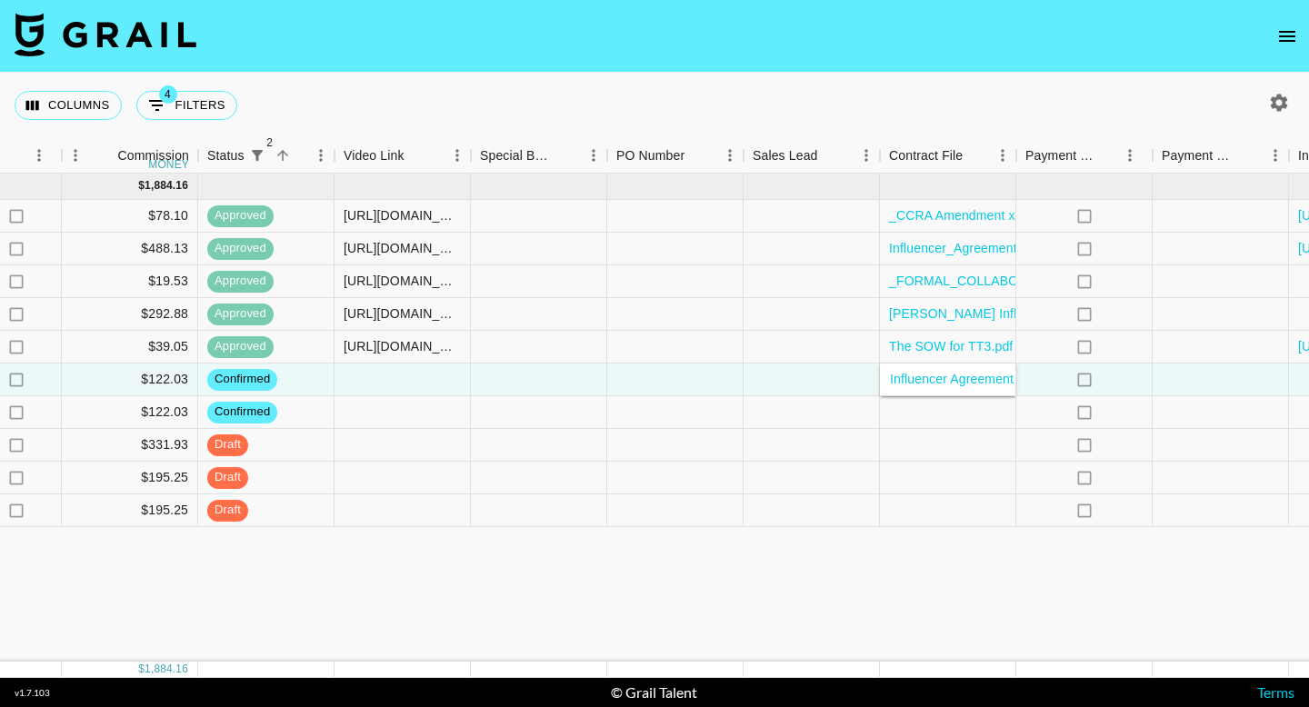
click at [650, 601] on div "[DATE] ( 10 ) $ 19,300.00 $ 1,884.16 rec6Ulo81LcdNqtfJ kenzieanderson15 [EMAIL_…" at bounding box center [57, 418] width 2881 height 488
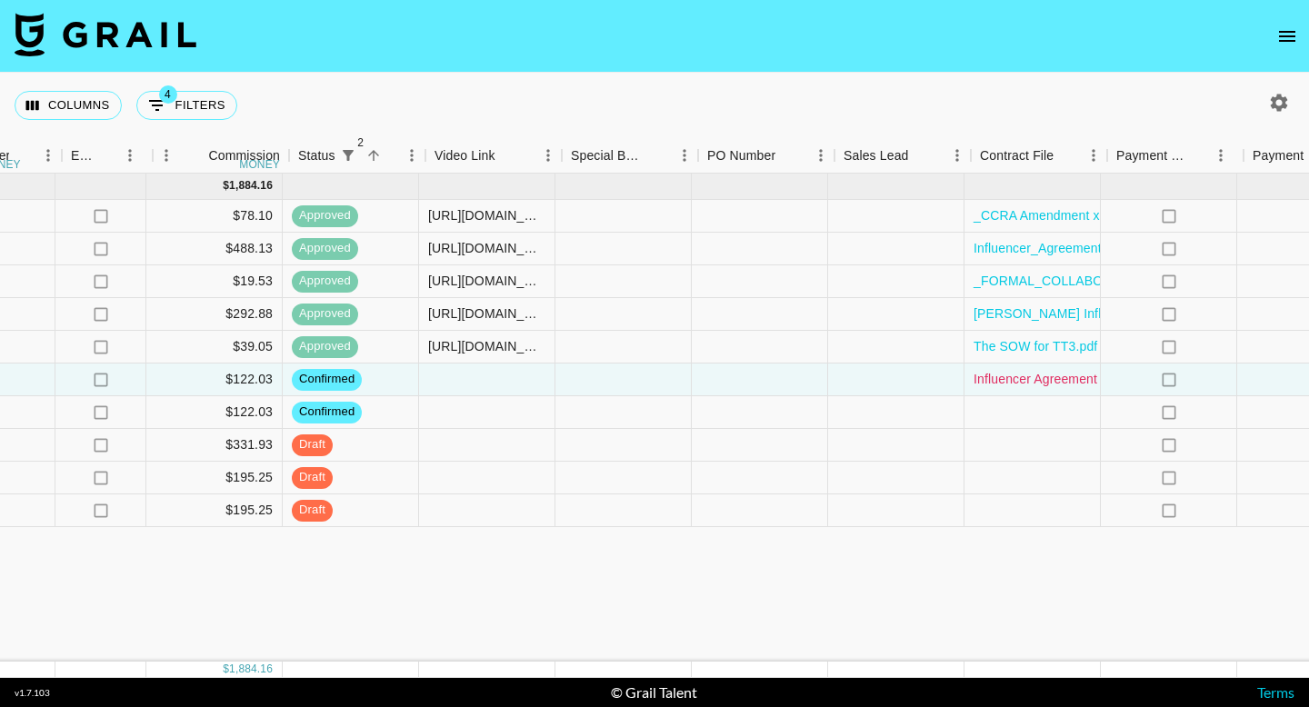
scroll to position [0, 1318]
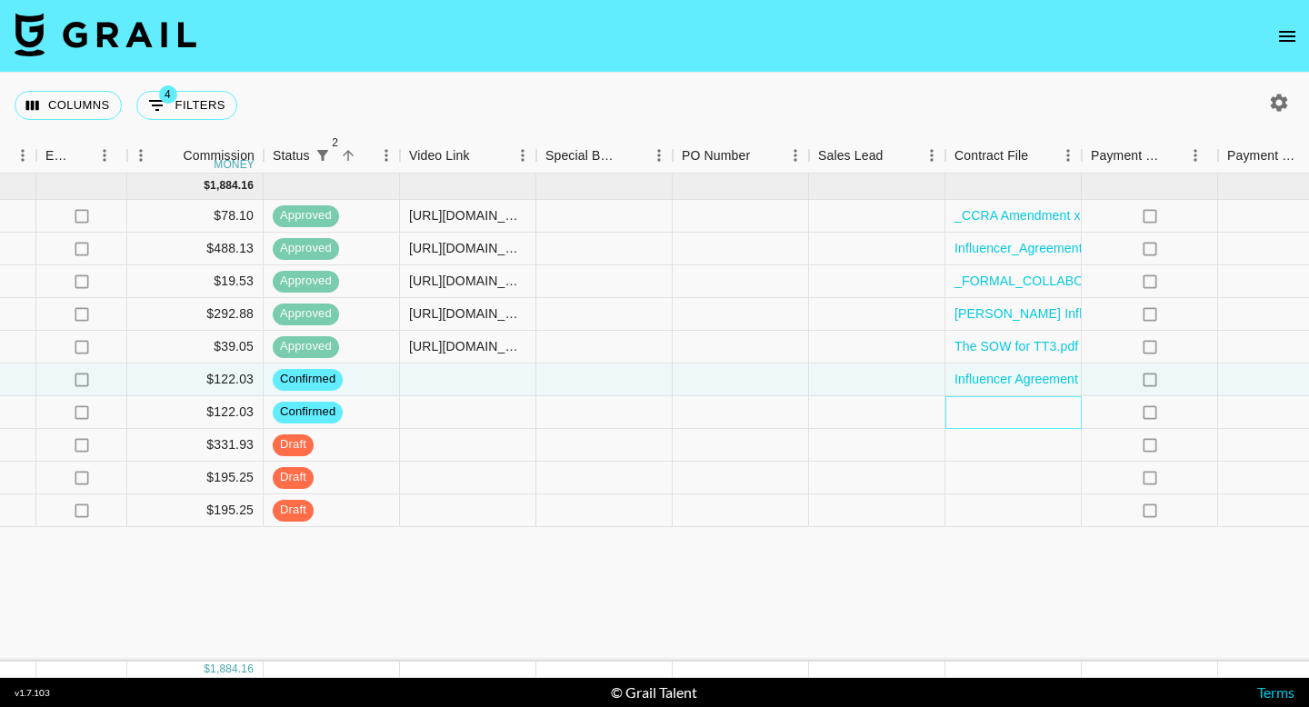
click at [1003, 406] on div at bounding box center [1013, 412] width 136 height 33
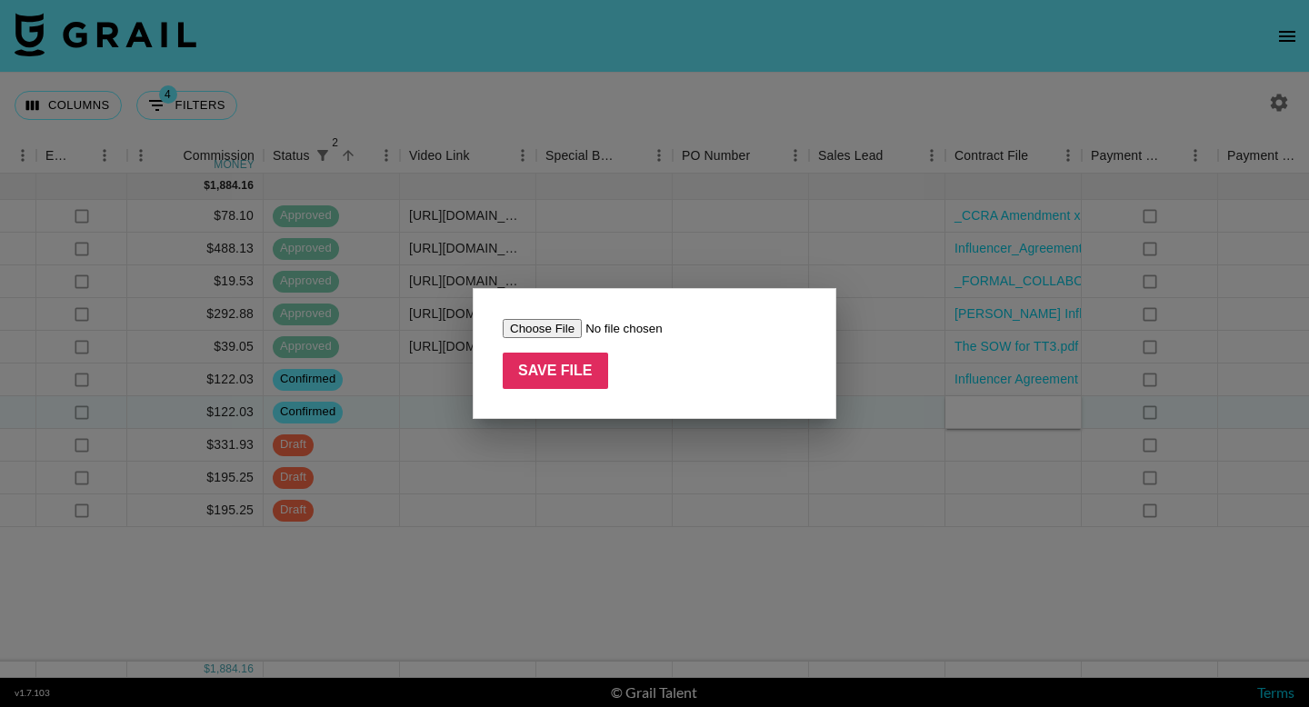
click at [579, 327] on input "file" at bounding box center [618, 328] width 230 height 19
type input "C:\fakepath\Influencer Agreement - Collaboration with [PERSON_NAME] for BEAM [D…"
click at [542, 369] on input "Save File" at bounding box center [555, 371] width 105 height 36
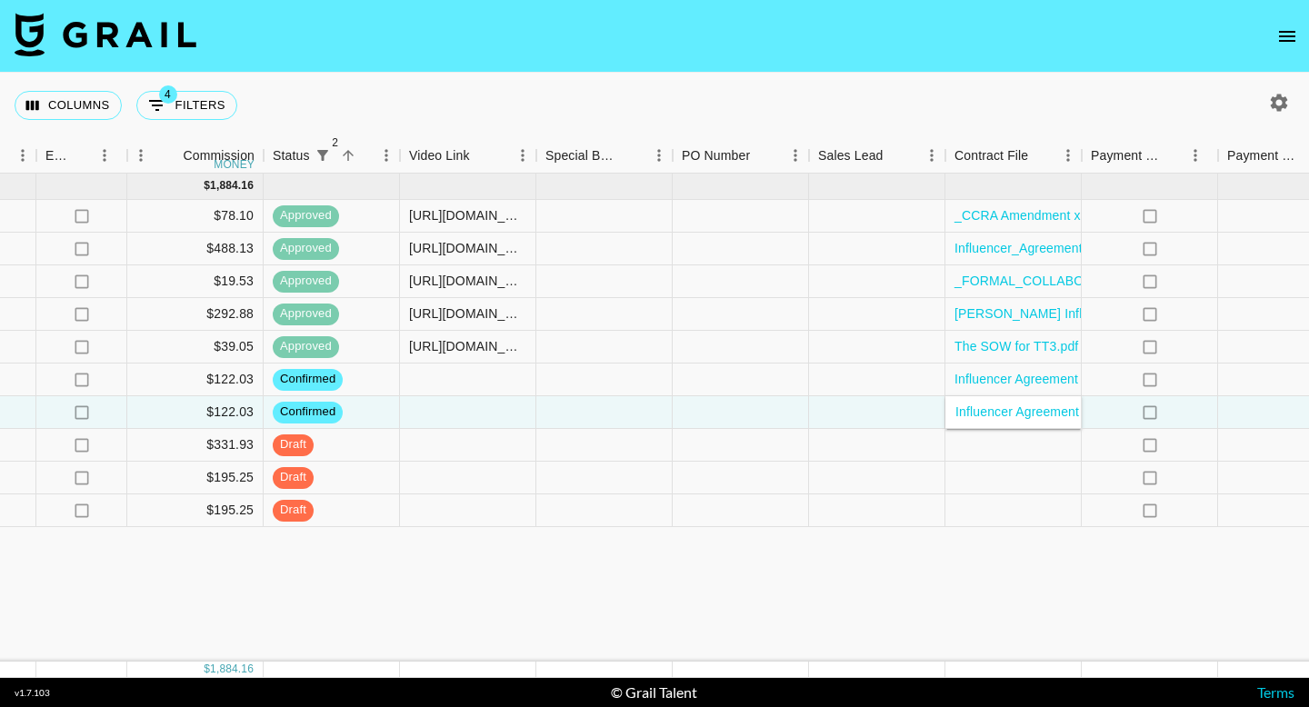
click at [809, 641] on div "[DATE] ( 10 ) $ 19,300.00 $ 1,884.16 rec6Ulo81LcdNqtfJ kenzieanderson15 [EMAIL_…" at bounding box center [122, 418] width 2881 height 488
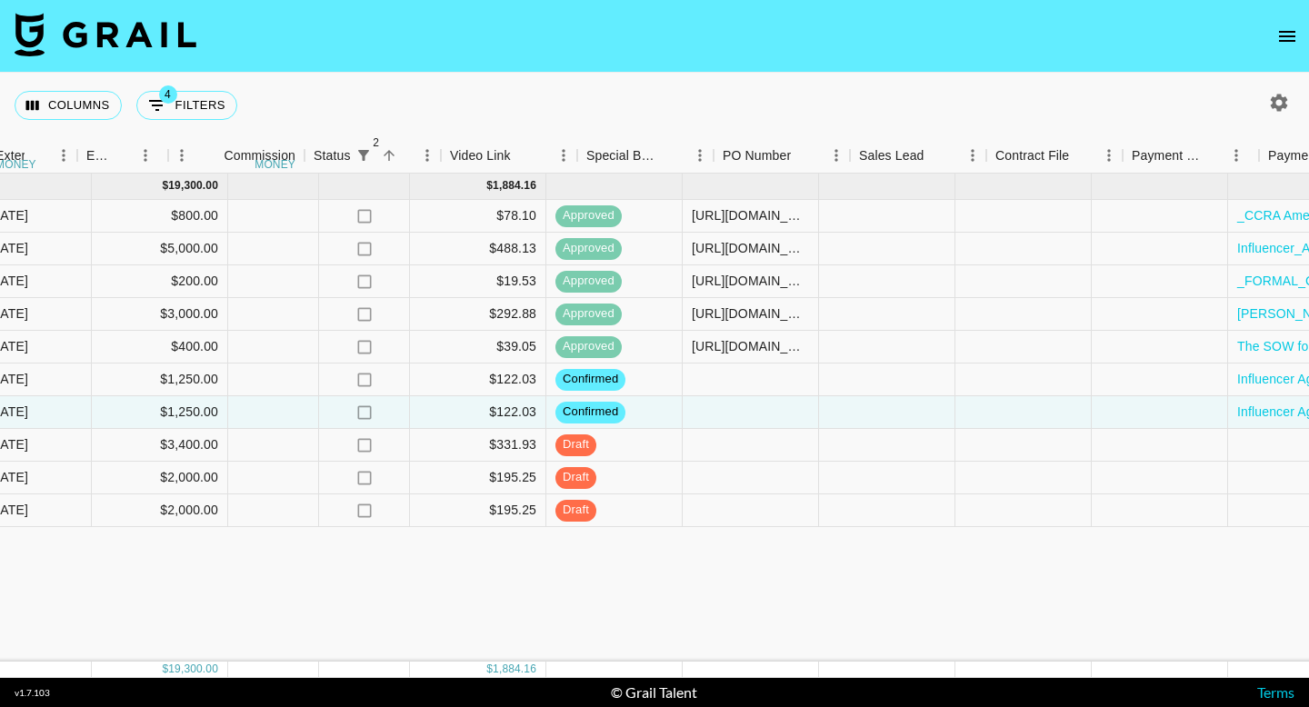
scroll to position [0, 1392]
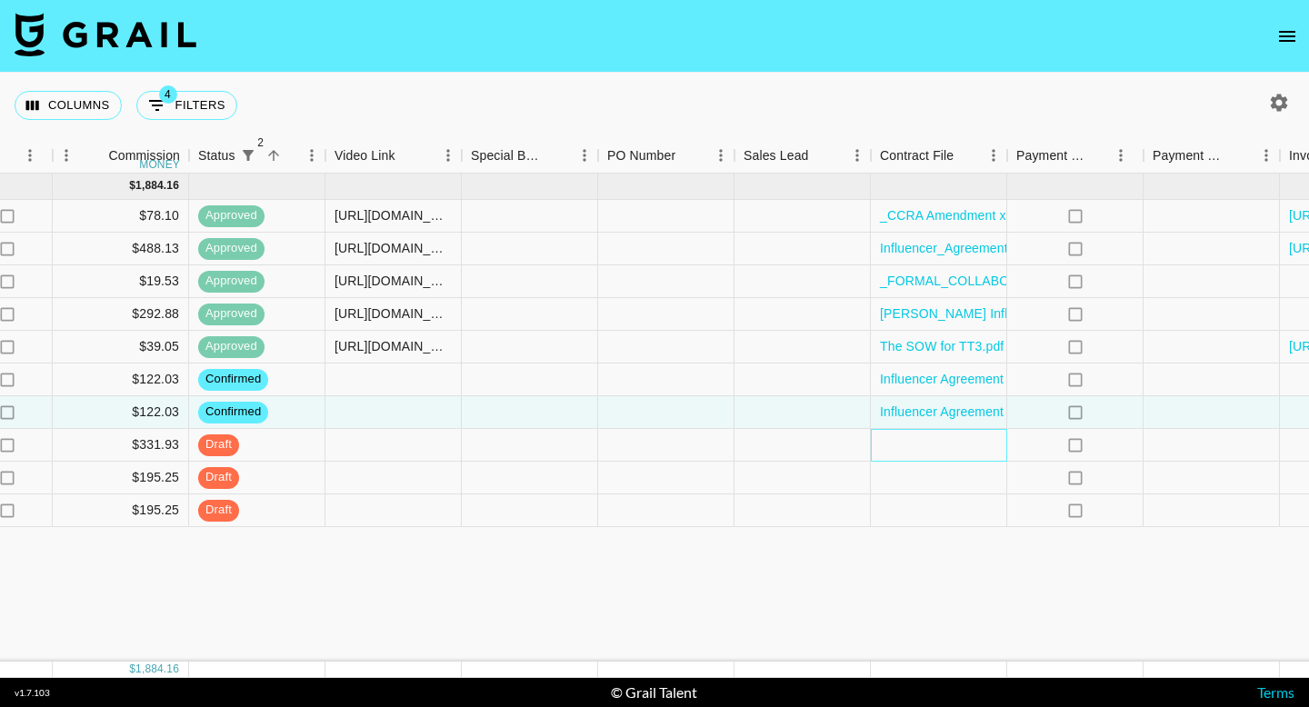
click at [946, 444] on div at bounding box center [939, 445] width 136 height 33
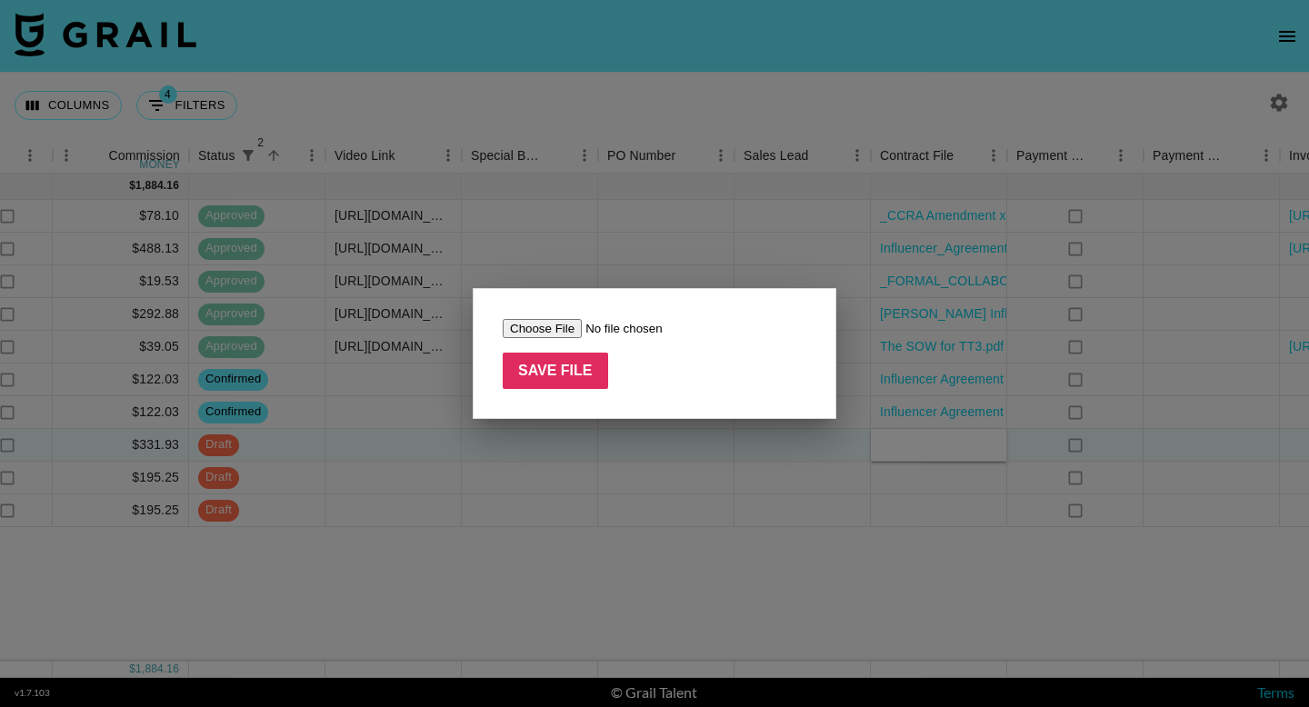
click at [524, 324] on input "file" at bounding box center [618, 328] width 230 height 19
click at [571, 608] on div at bounding box center [654, 353] width 1309 height 707
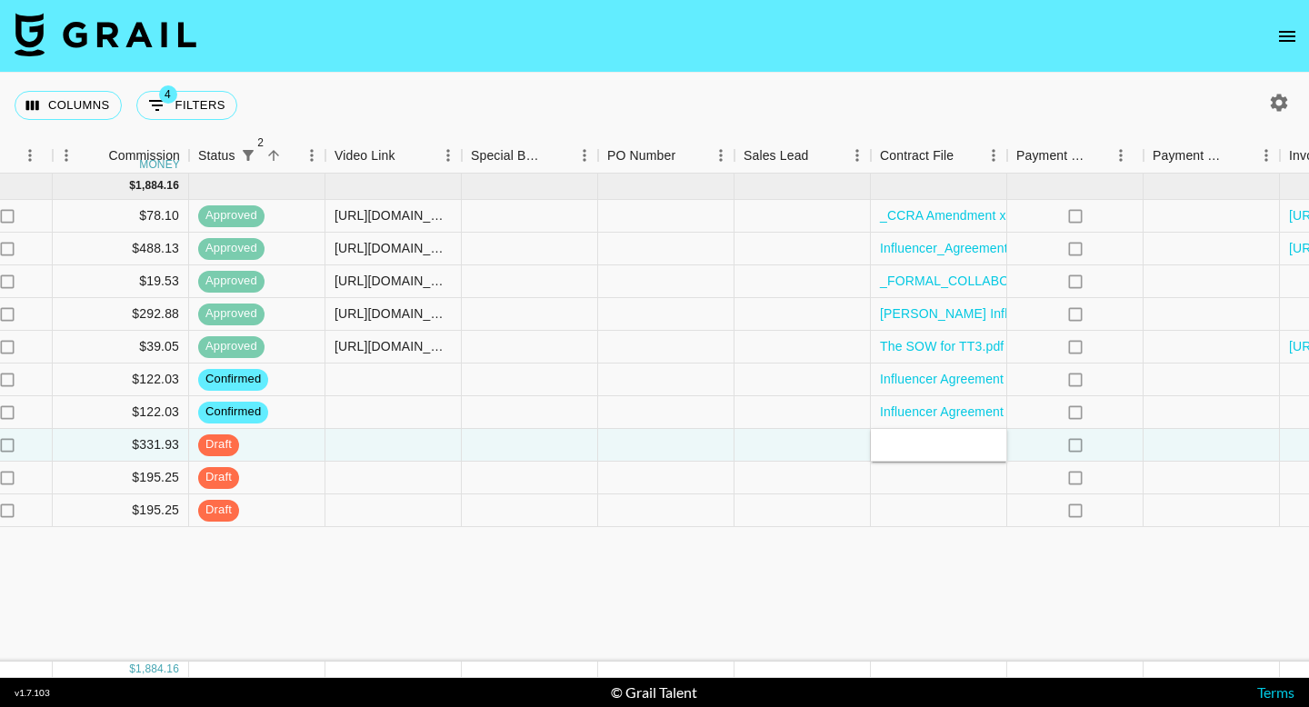
click at [497, 605] on div "[DATE] ( 10 ) $ 19,300.00 $ 1,884.16 rec6Ulo81LcdNqtfJ kenzieanderson15 [EMAIL_…" at bounding box center [48, 418] width 2881 height 488
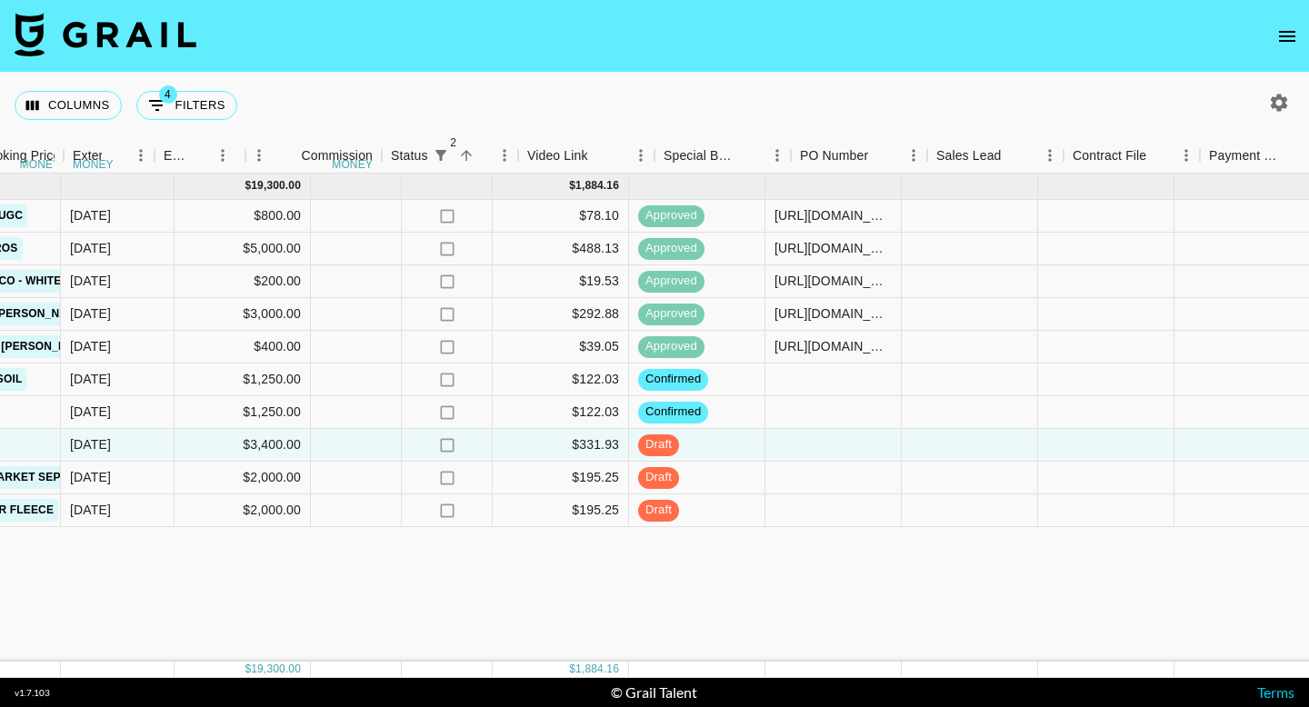
scroll to position [0, 1200]
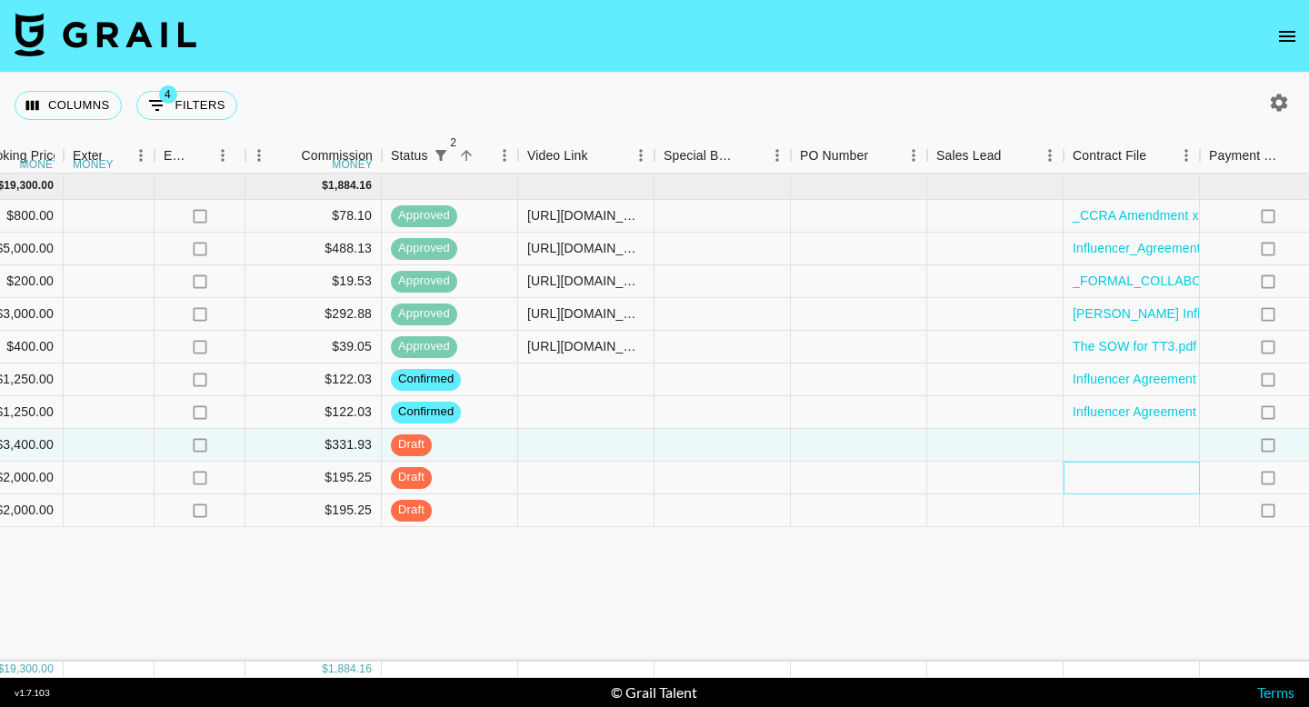
click at [1079, 486] on div at bounding box center [1131, 478] width 136 height 33
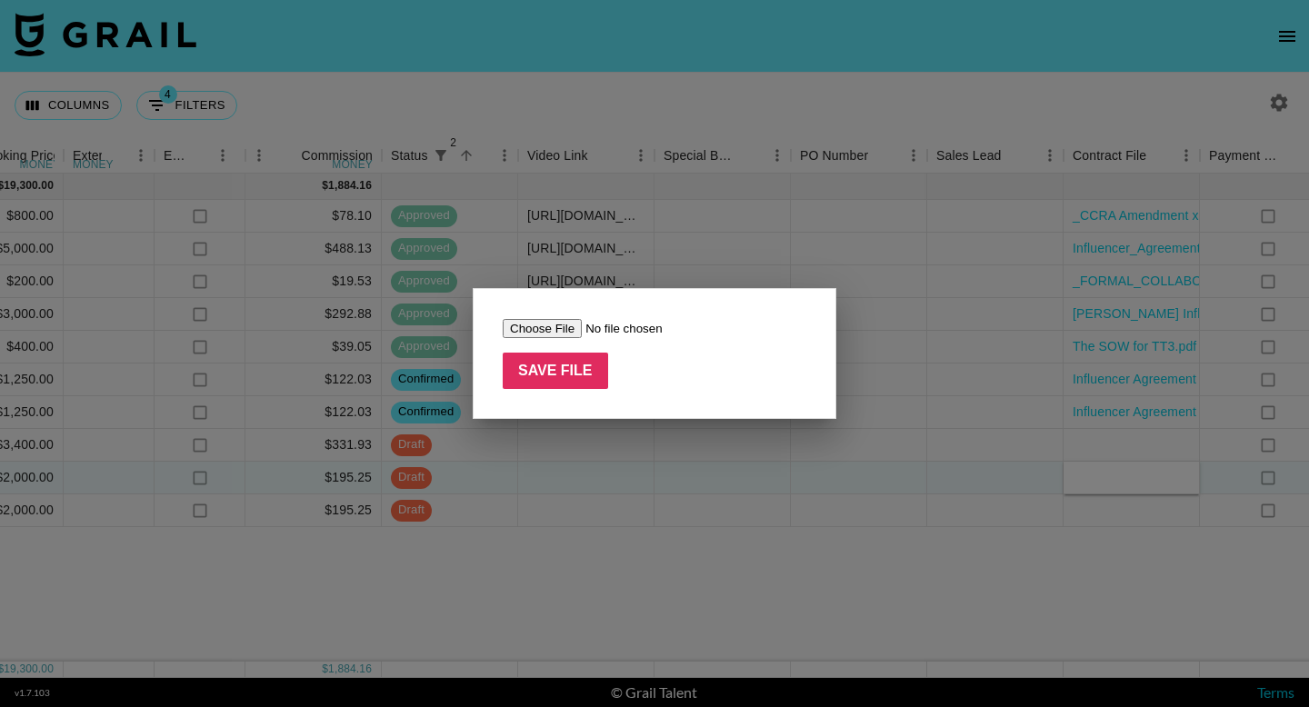
click at [535, 325] on input "file" at bounding box center [618, 328] width 230 height 19
type input "C:\fakepath\Thrive Market.pdf"
click at [567, 375] on input "Save File" at bounding box center [555, 371] width 105 height 36
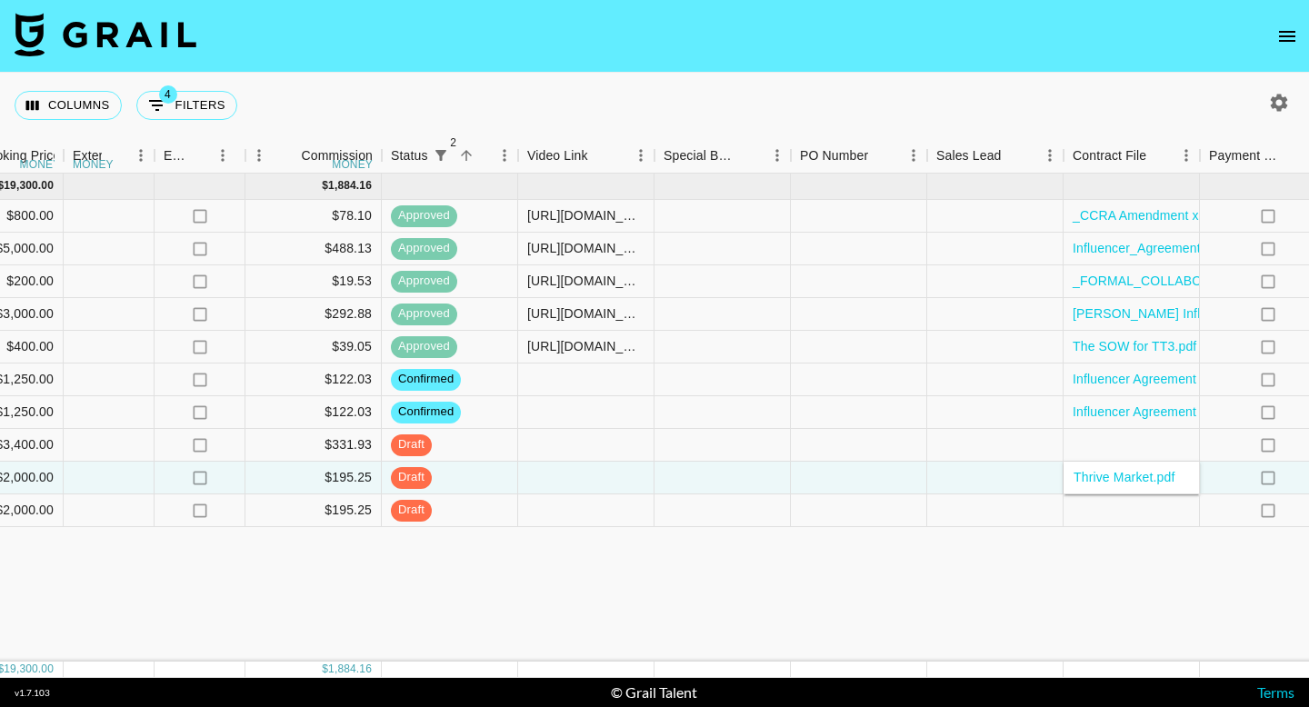
click at [699, 597] on div "[DATE] ( 10 ) $ 19,300.00 $ 1,884.16 rec6Ulo81LcdNqtfJ kenzieanderson15 [EMAIL_…" at bounding box center [240, 418] width 2881 height 488
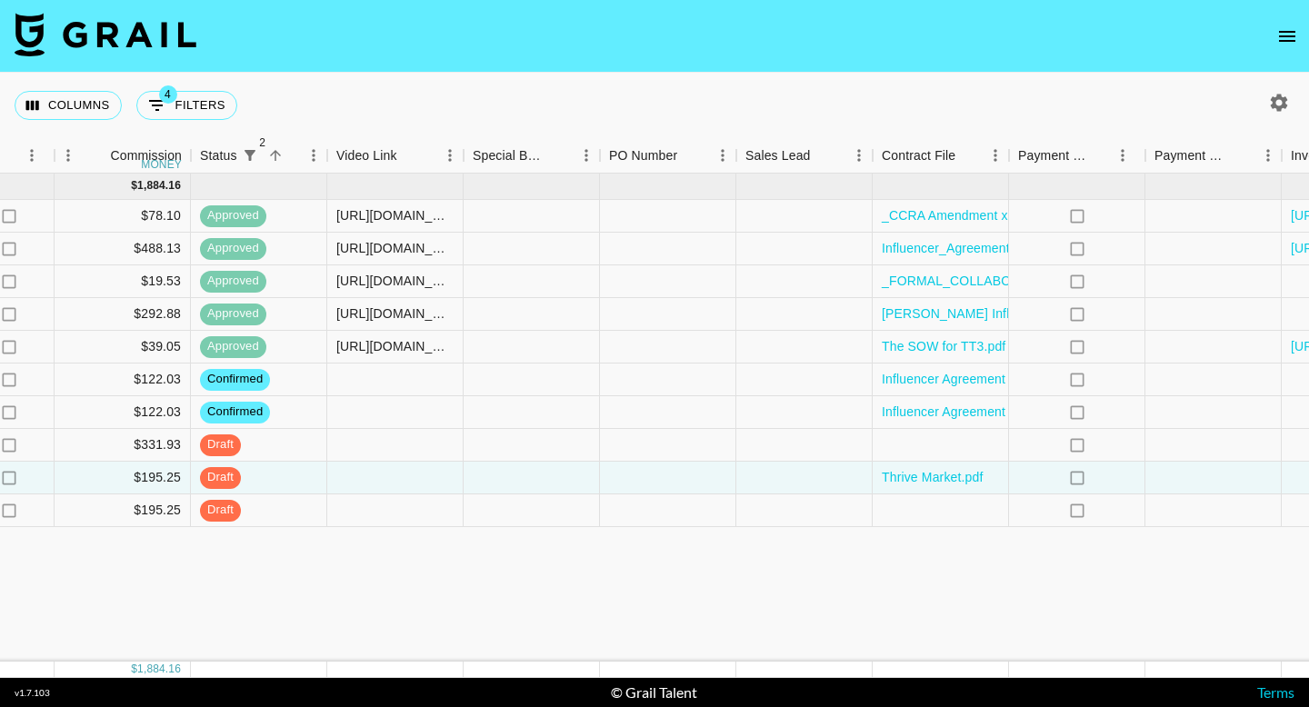
scroll to position [0, 1403]
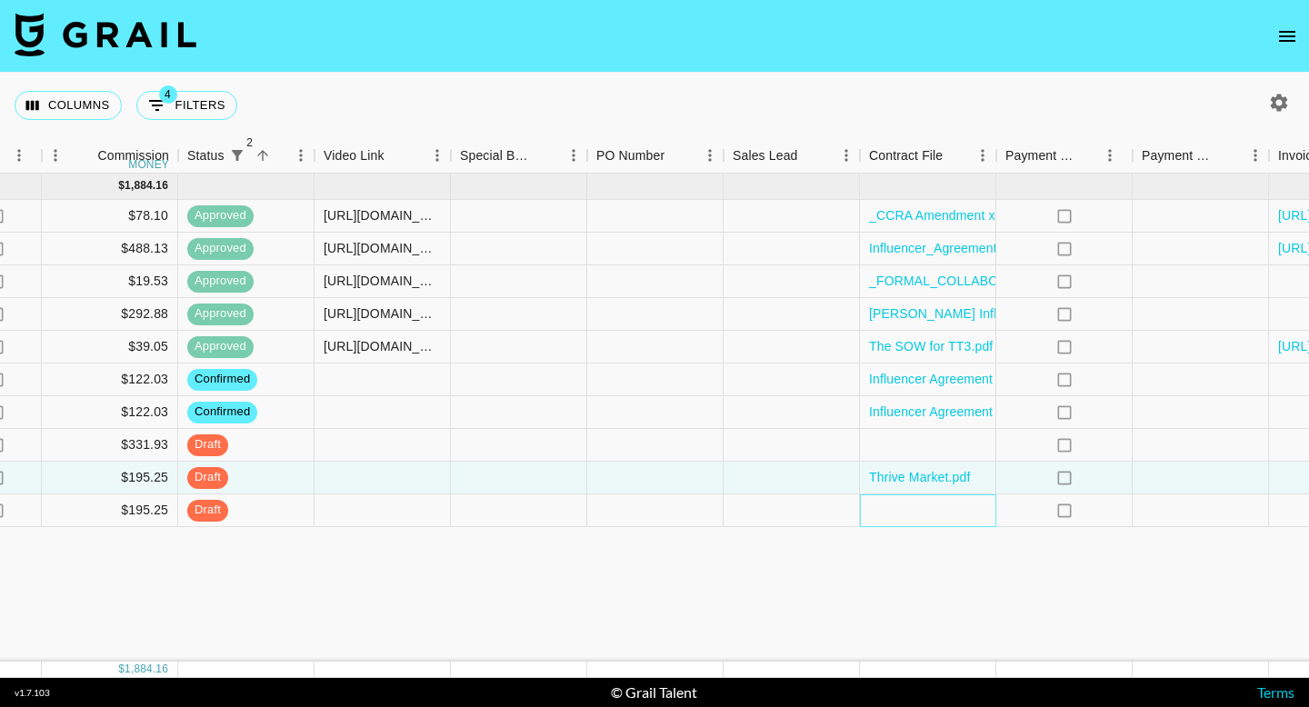
click at [908, 514] on div at bounding box center [928, 510] width 136 height 33
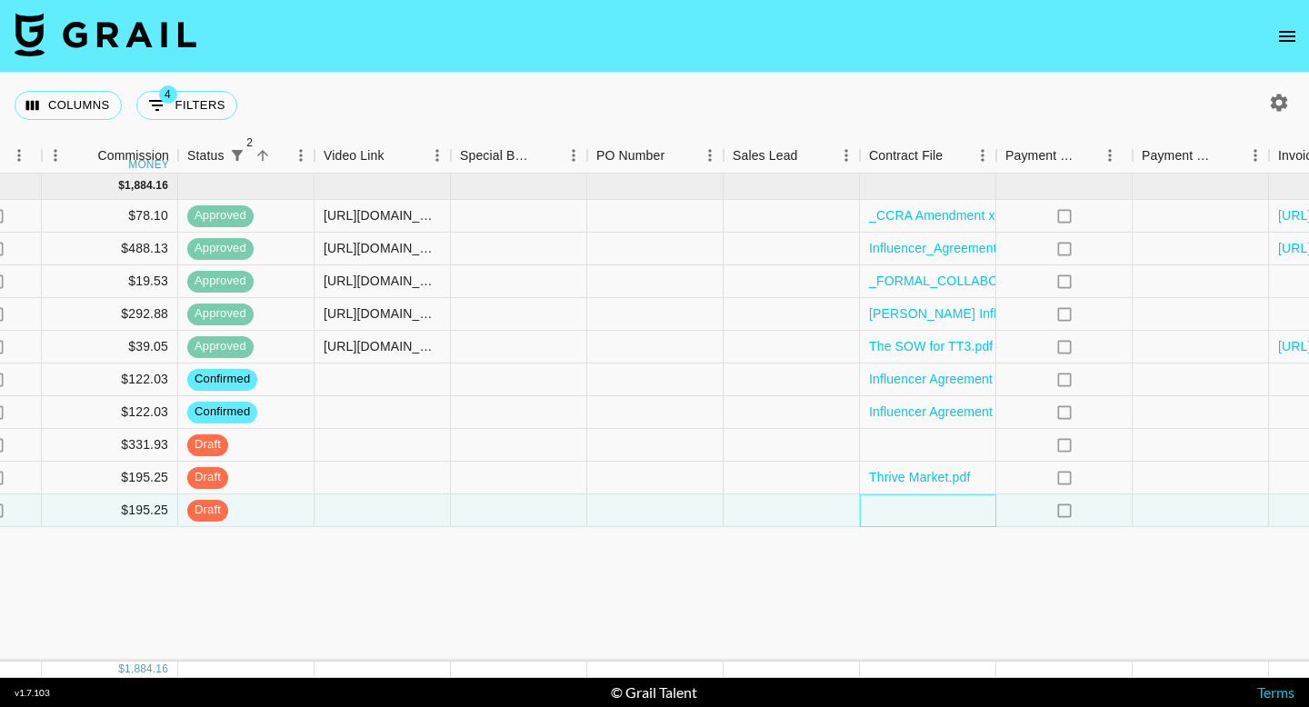
click at [908, 514] on div at bounding box center [928, 510] width 136 height 33
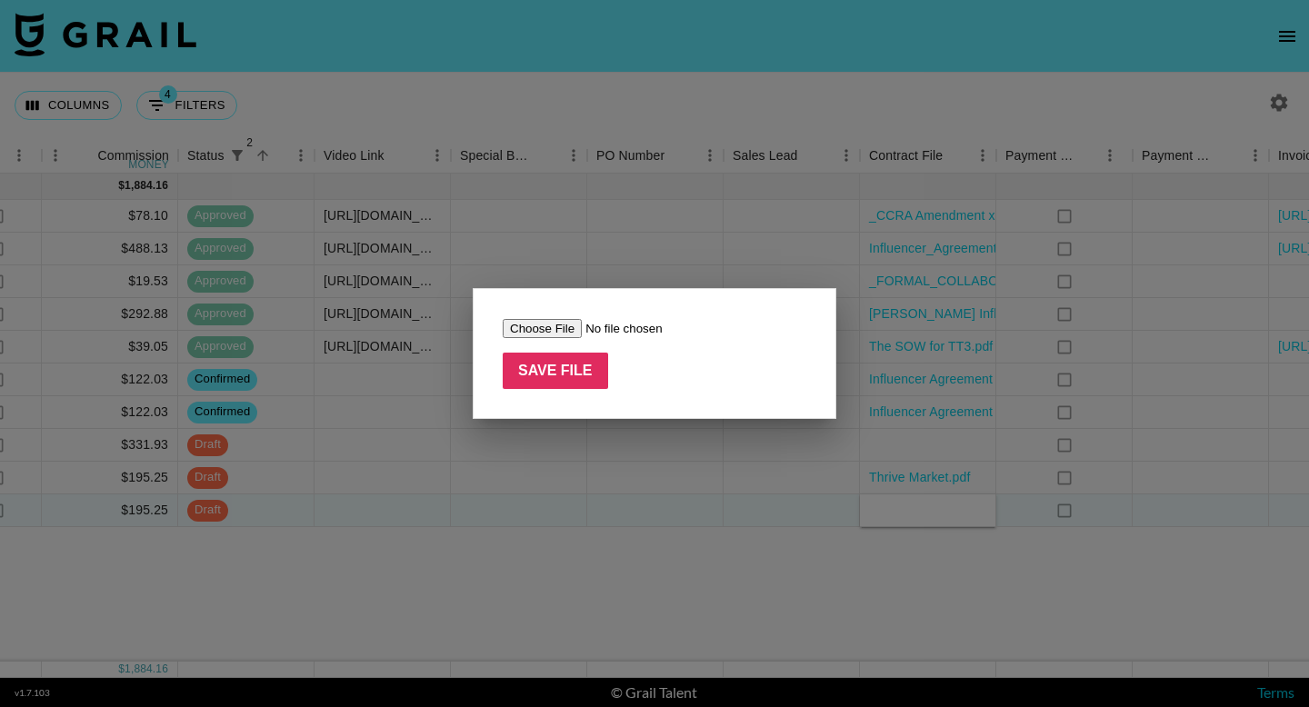
click at [533, 324] on input "file" at bounding box center [618, 328] width 230 height 19
click at [705, 587] on div at bounding box center [654, 353] width 1309 height 707
